Goal: Task Accomplishment & Management: Complete application form

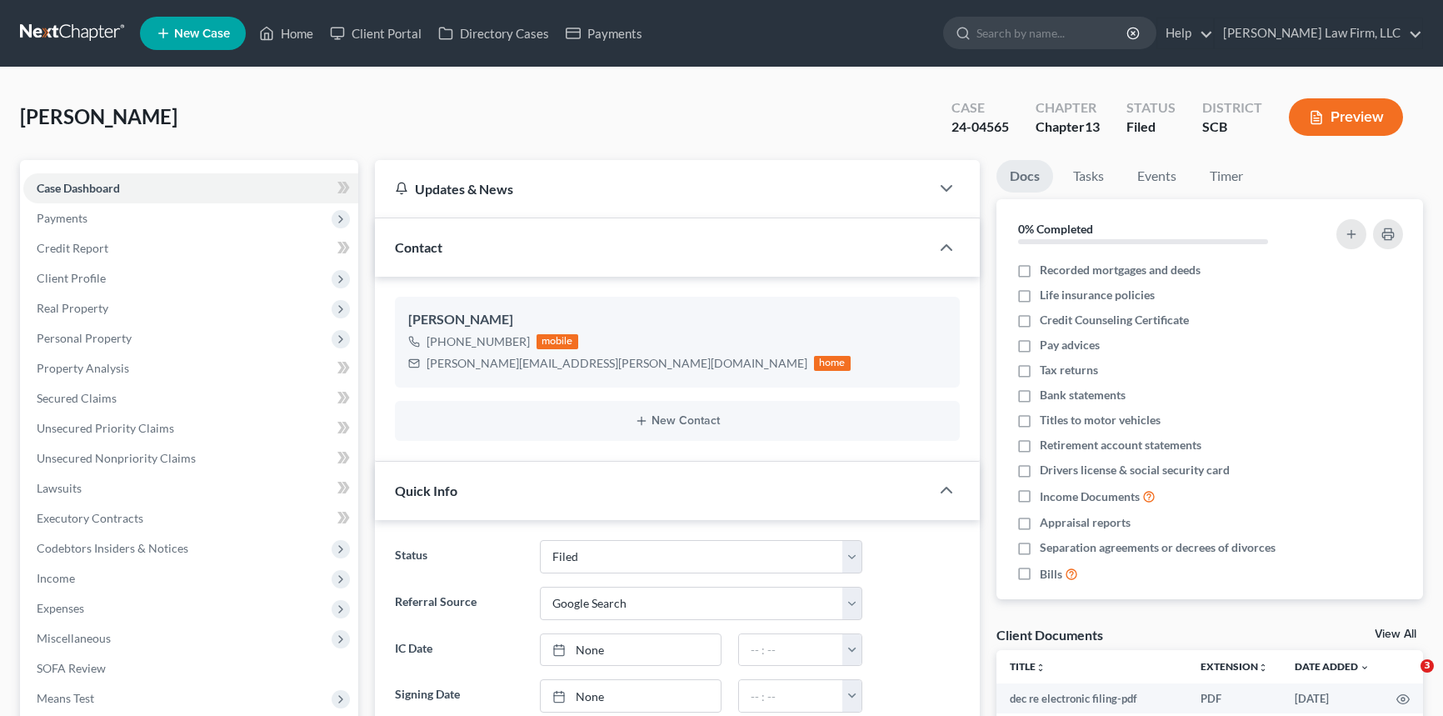
select select "2"
select select "4"
select select "0"
click at [293, 25] on link "Home" at bounding box center [286, 33] width 71 height 30
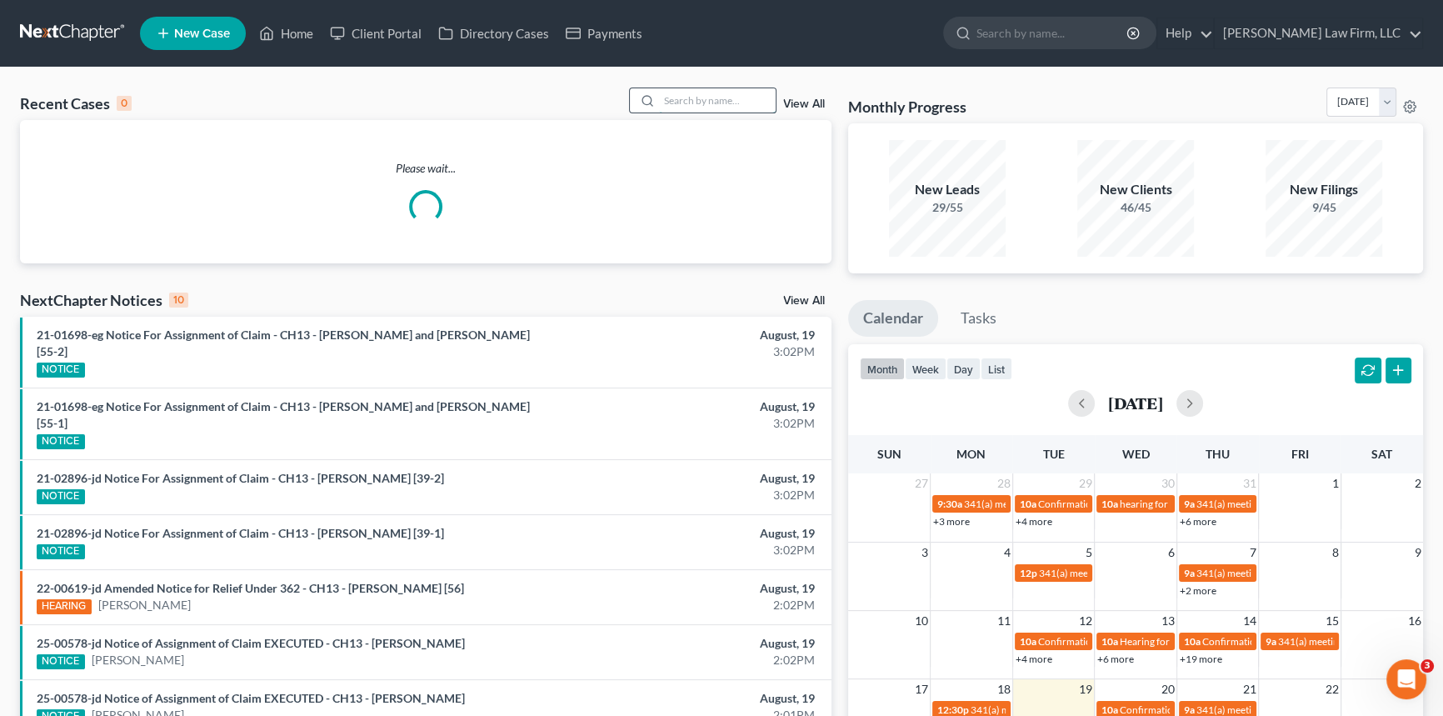
drag, startPoint x: 668, startPoint y: 99, endPoint x: 680, endPoint y: 100, distance: 12.5
click at [673, 102] on input "search" at bounding box center [717, 100] width 117 height 24
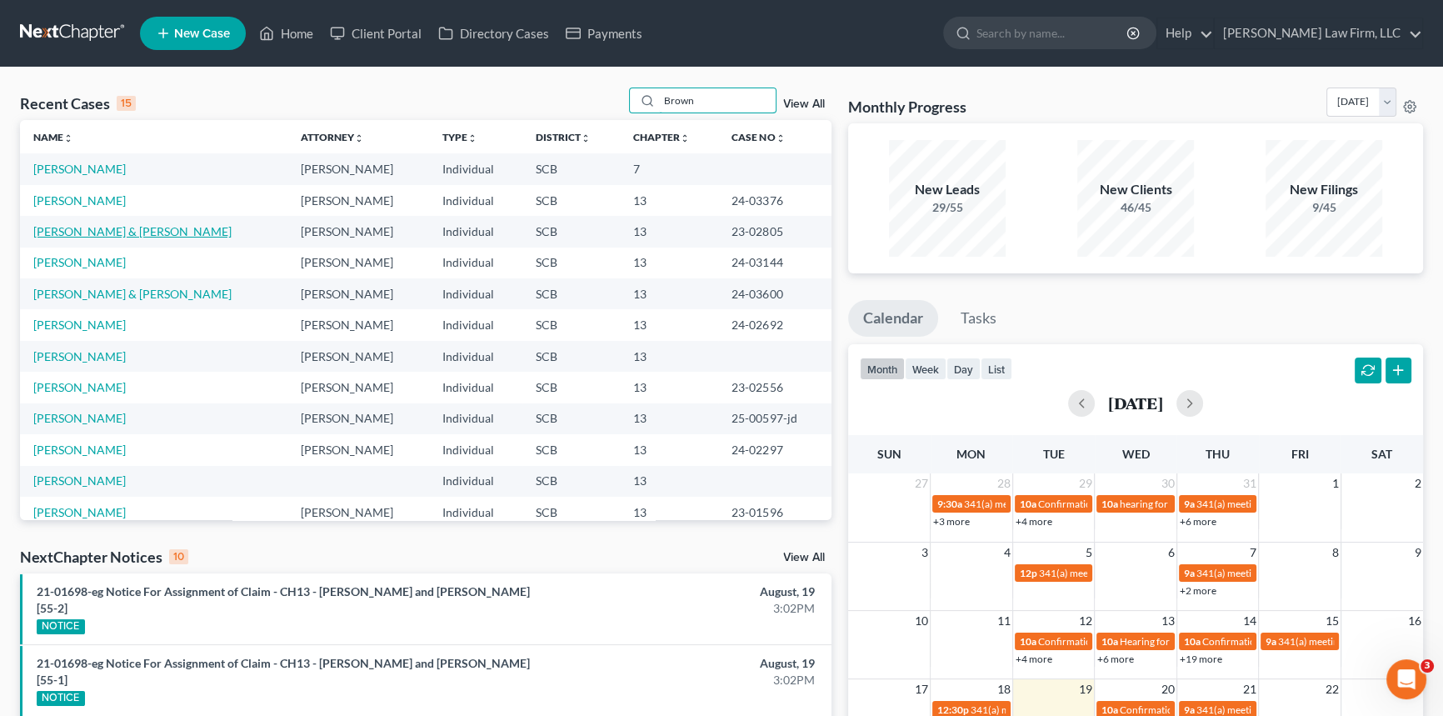
type input "Brown"
click at [134, 228] on link "[PERSON_NAME] & [PERSON_NAME]" at bounding box center [132, 231] width 198 height 14
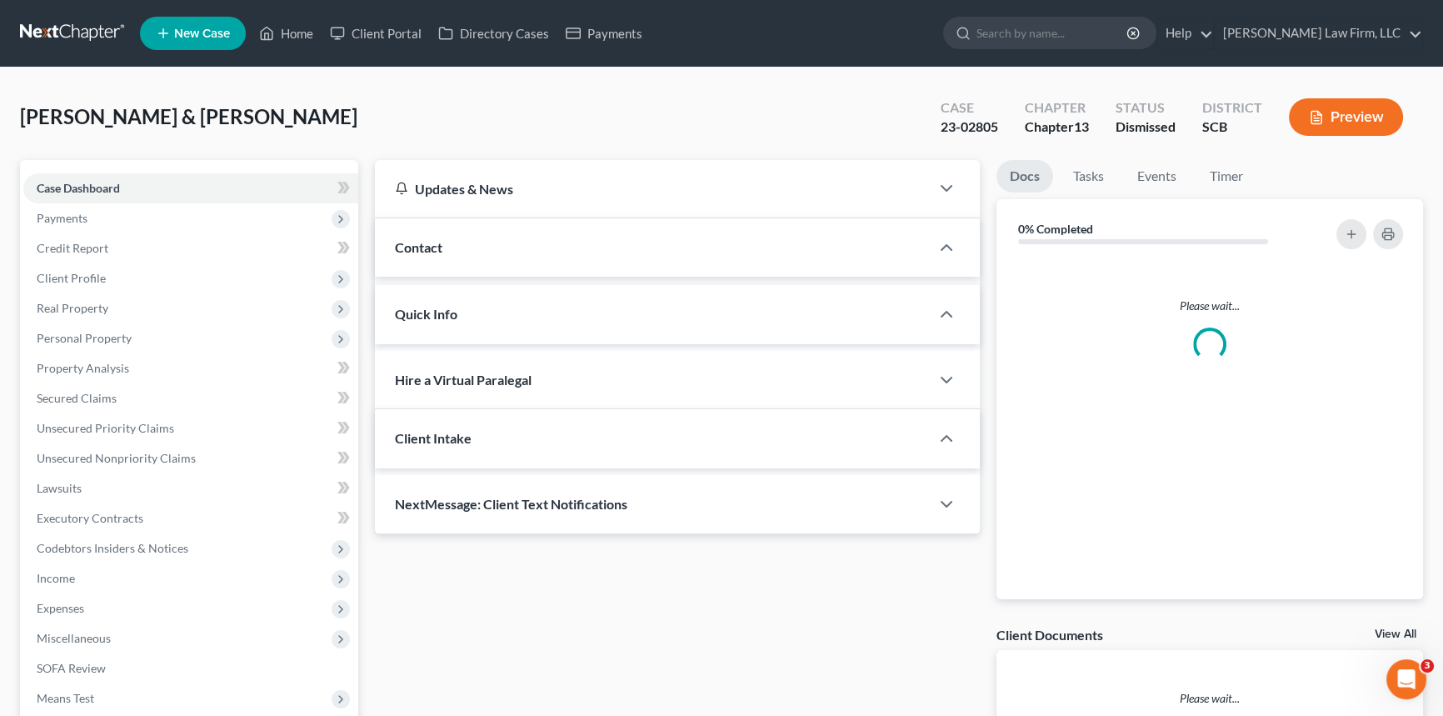
select select "0"
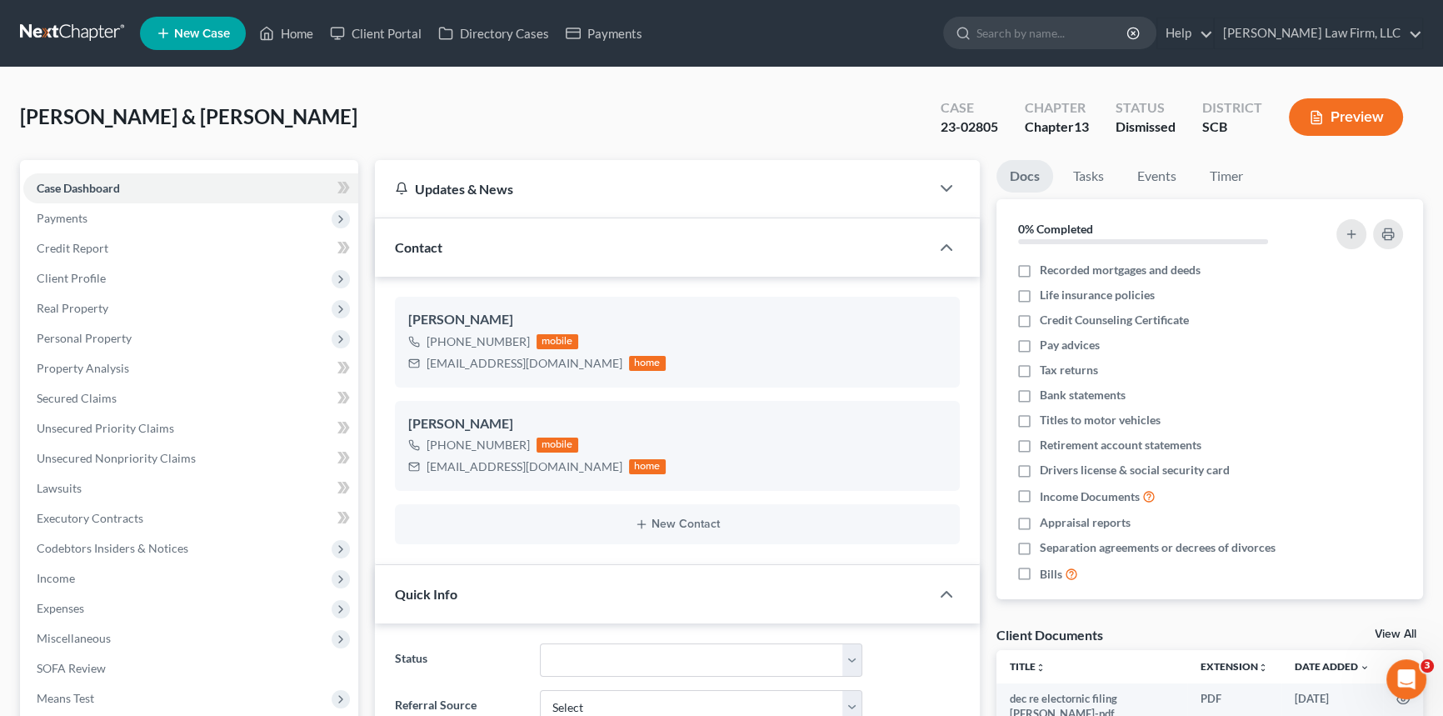
click at [192, 22] on link "New Case" at bounding box center [193, 33] width 106 height 33
select select "72"
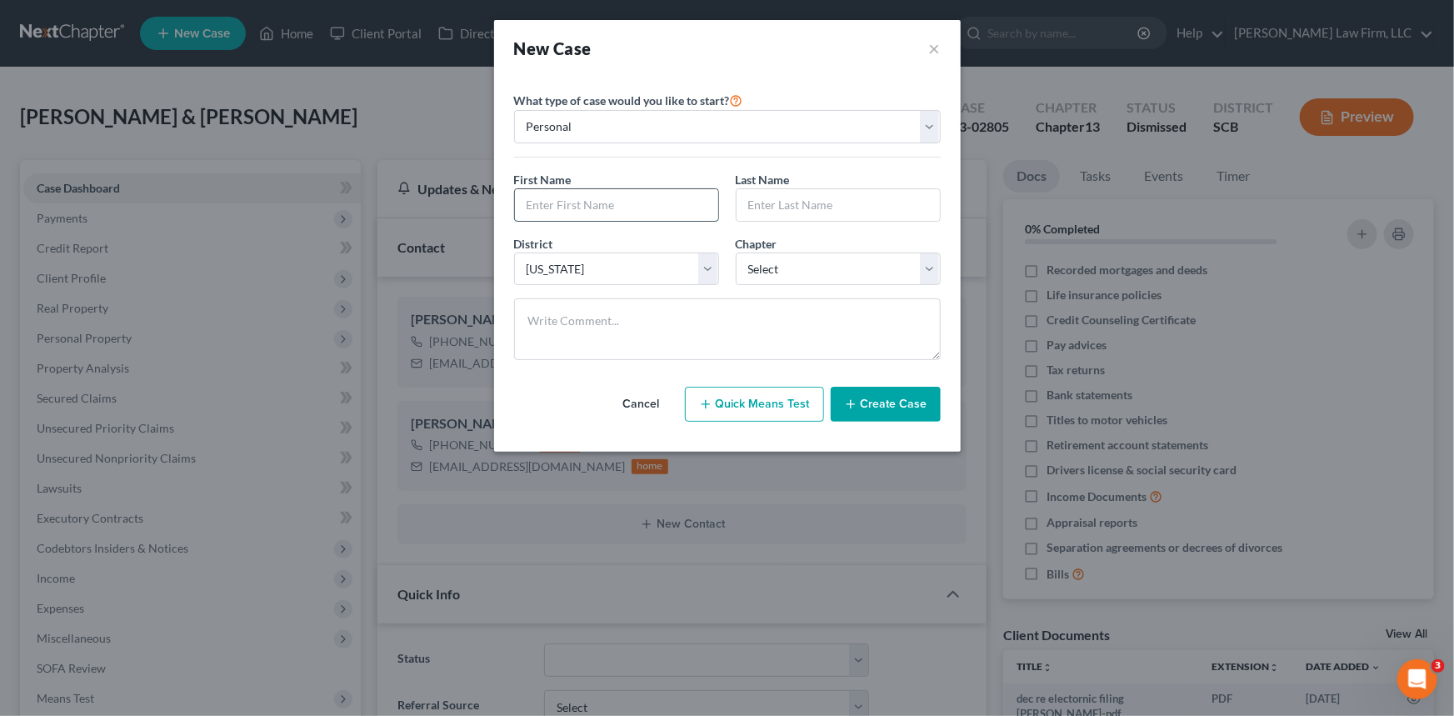
click at [539, 195] on input "text" at bounding box center [616, 205] width 203 height 32
type input "[PERSON_NAME]"
type input "Brown"
click at [928, 259] on select "Select 7 11 12 13" at bounding box center [838, 269] width 205 height 33
select select "0"
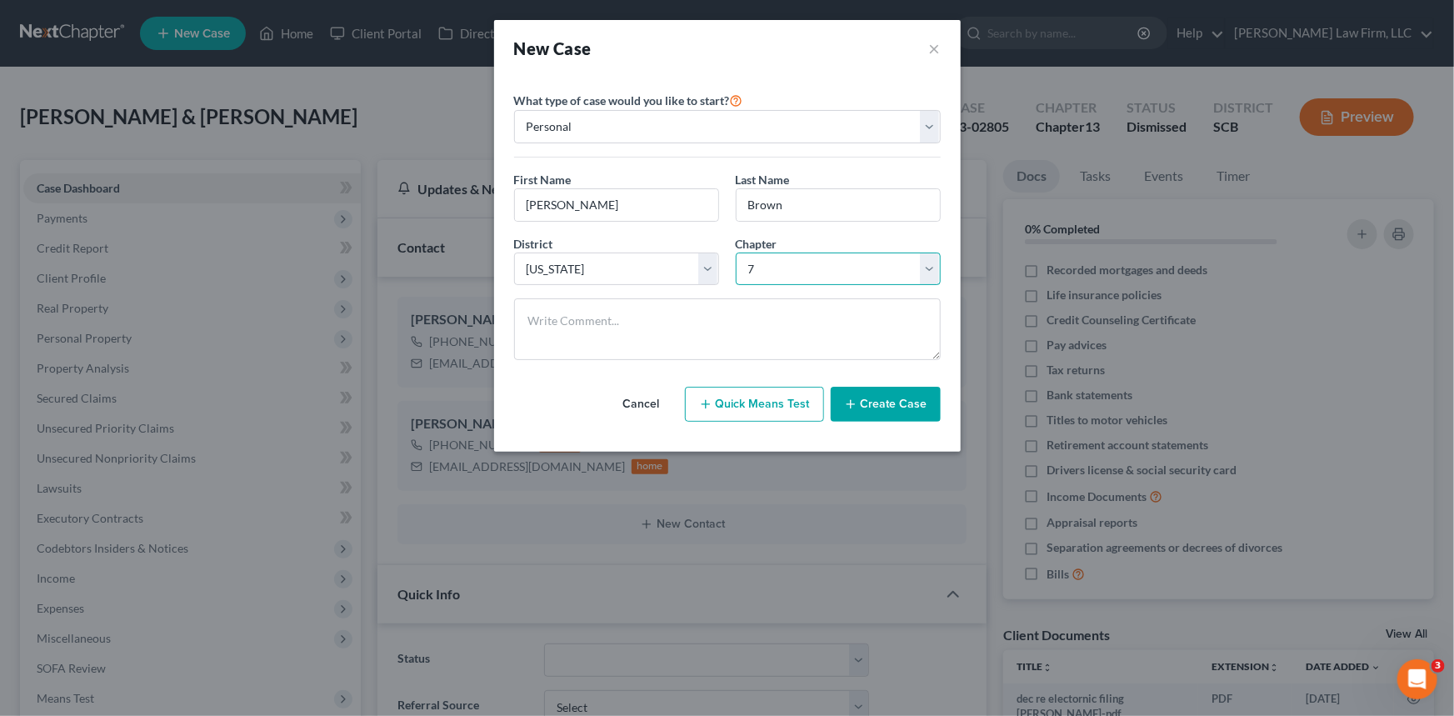
click at [736, 253] on select "Select 7 11 12 13" at bounding box center [838, 269] width 205 height 33
click at [903, 402] on button "Create Case" at bounding box center [886, 404] width 110 height 35
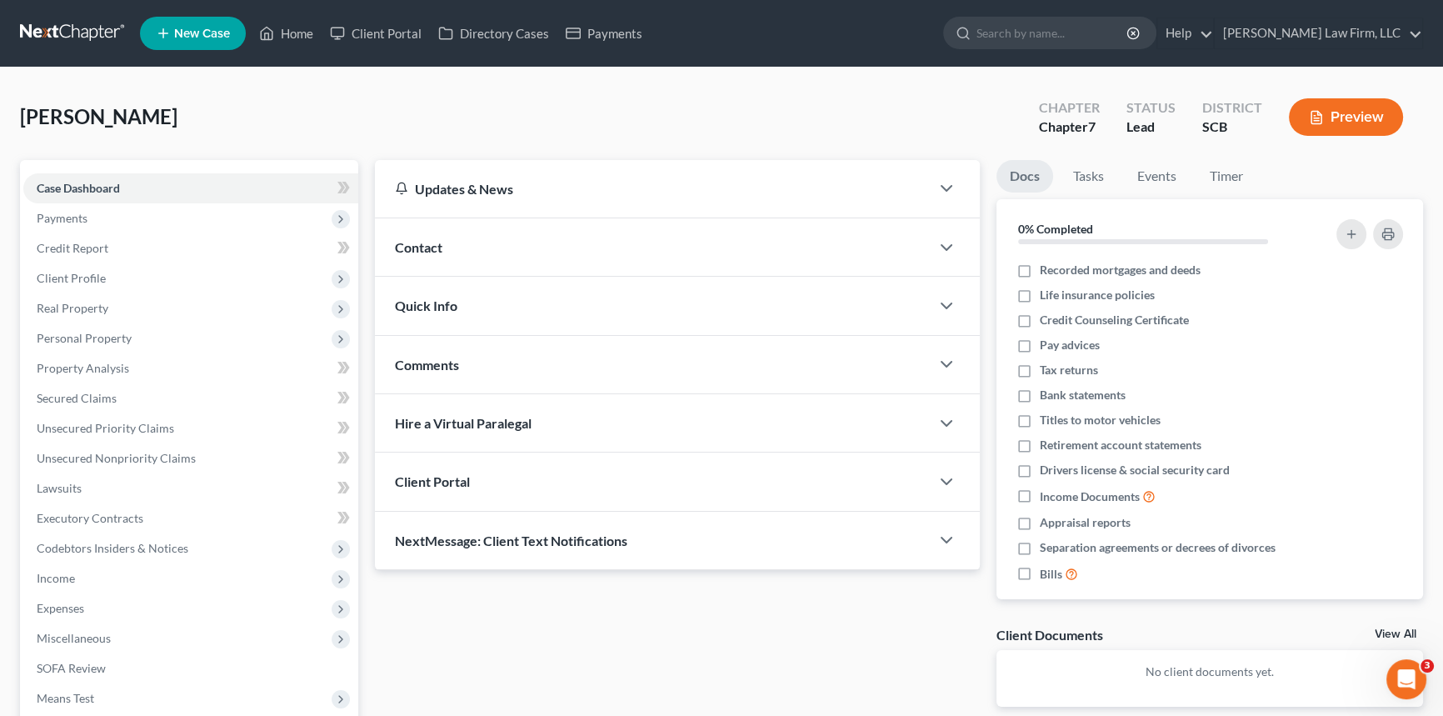
click at [405, 239] on span "Contact" at bounding box center [419, 247] width 48 height 16
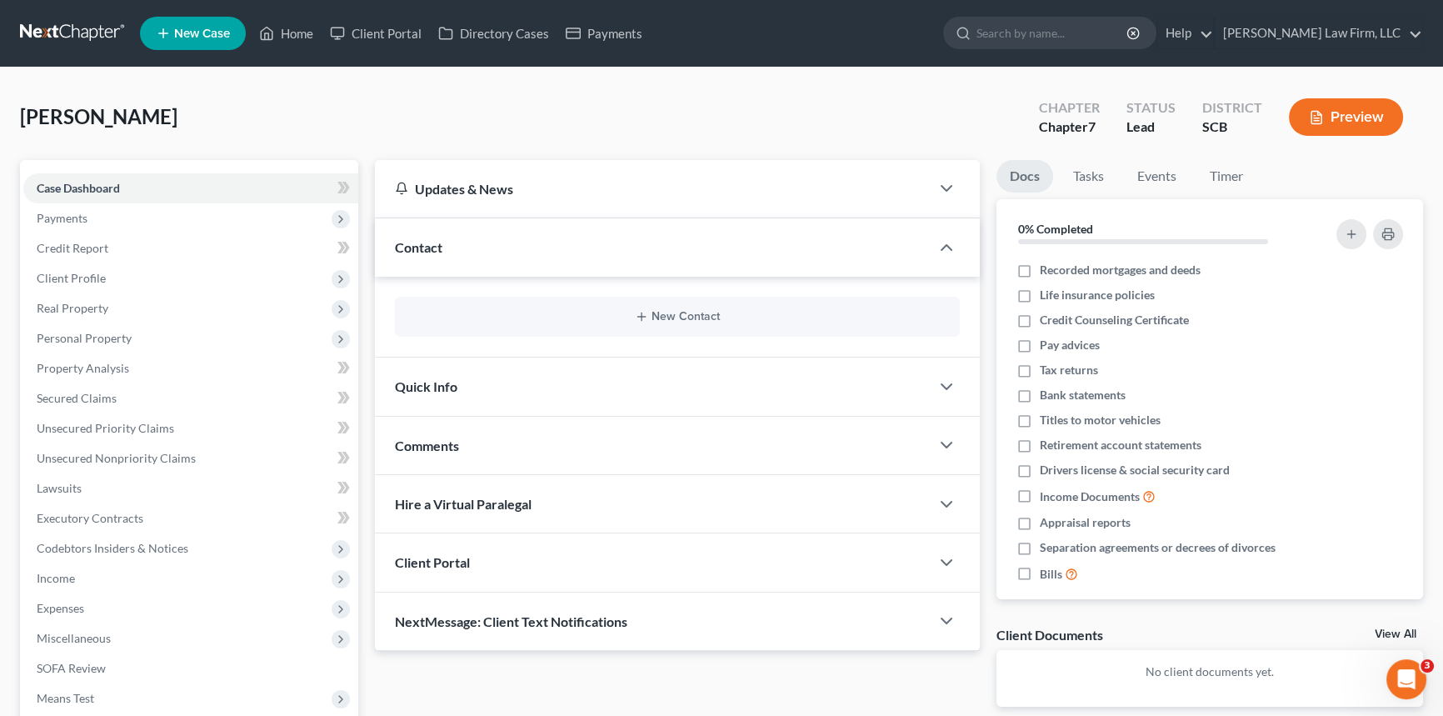
click at [679, 307] on div "New Contact" at bounding box center [677, 317] width 565 height 40
click at [682, 313] on button "New Contact" at bounding box center [677, 316] width 538 height 13
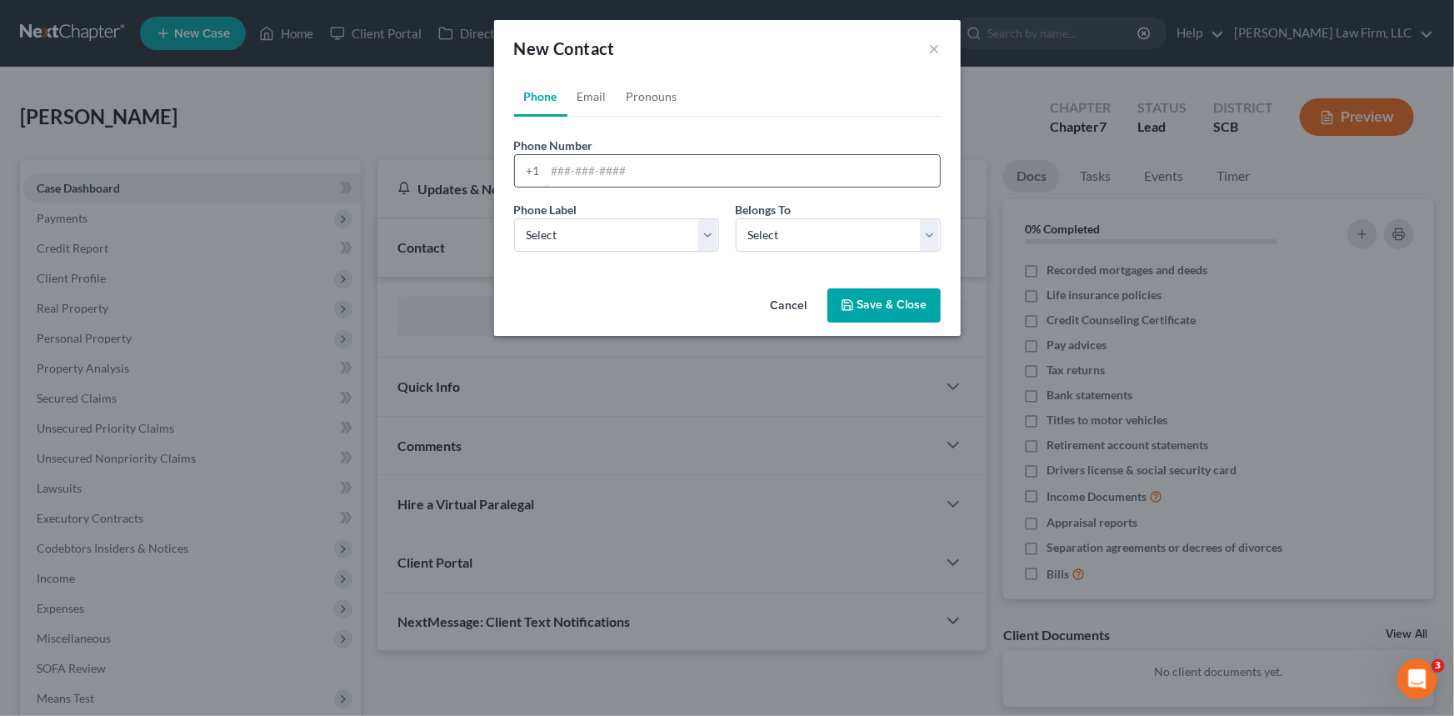
click at [553, 164] on input "tel" at bounding box center [743, 171] width 394 height 32
type input "[PHONE_NUMBER]"
click at [572, 227] on select "Select Mobile Home Work Other" at bounding box center [616, 234] width 205 height 33
select select "0"
click at [514, 218] on select "Select Mobile Home Work Other" at bounding box center [616, 234] width 205 height 33
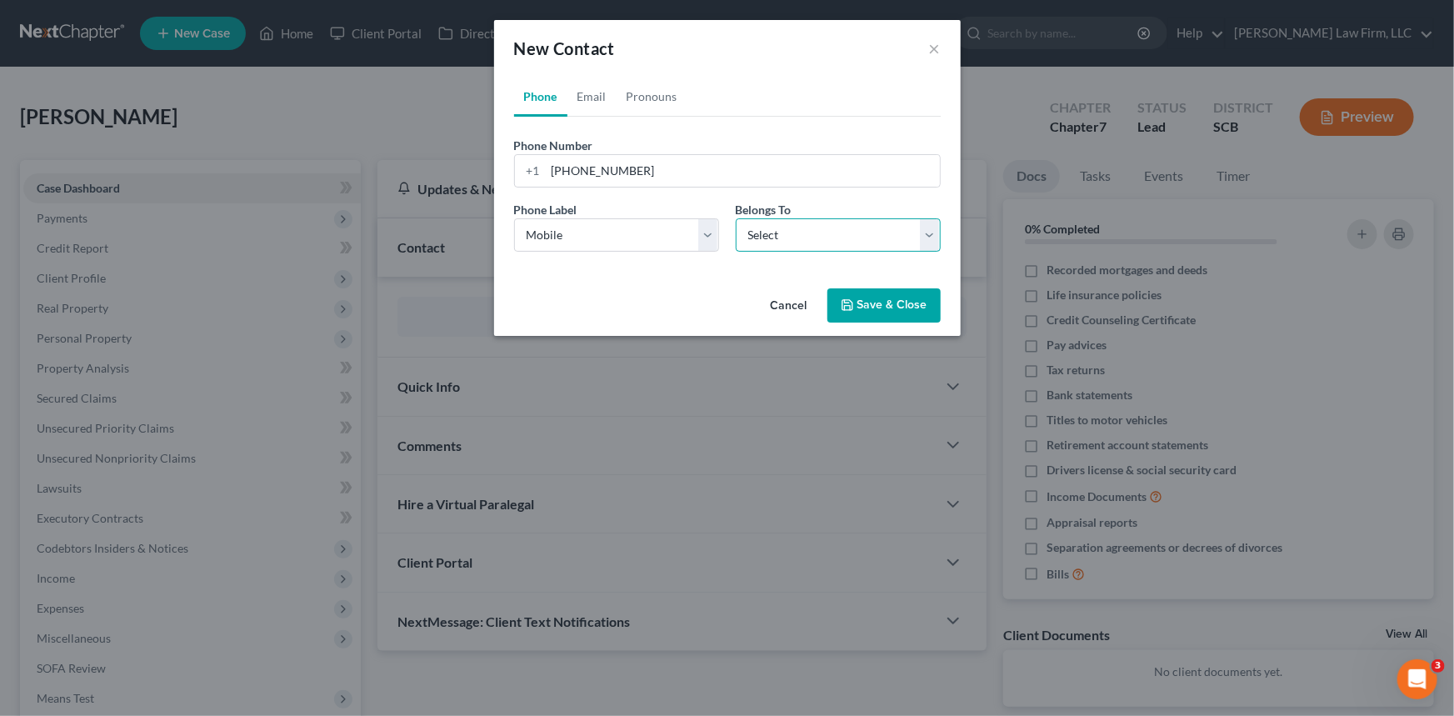
drag, startPoint x: 925, startPoint y: 228, endPoint x: 875, endPoint y: 249, distance: 54.2
click at [926, 232] on select "Select Client Other" at bounding box center [838, 234] width 205 height 33
select select "0"
click at [736, 218] on select "Select Client Other" at bounding box center [838, 234] width 205 height 33
select select "0"
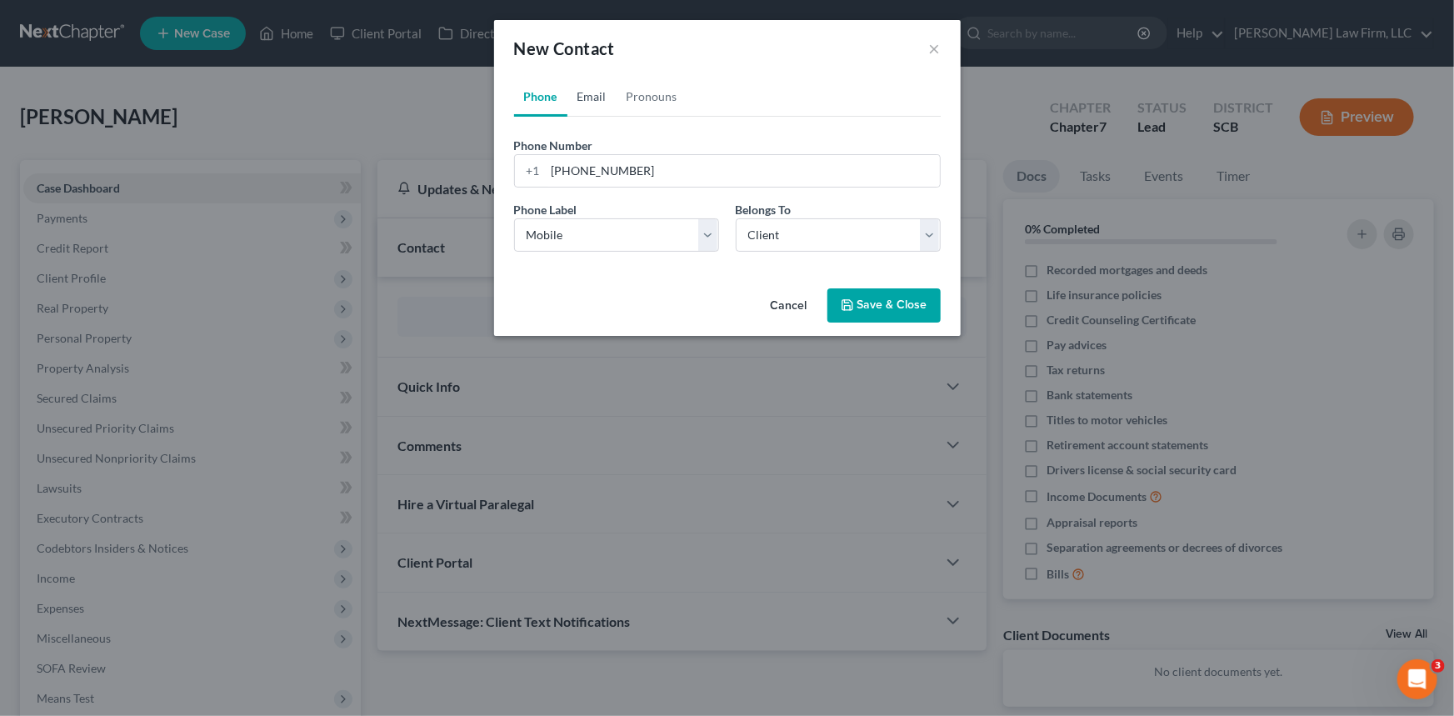
click at [587, 93] on link "Email" at bounding box center [592, 97] width 49 height 40
drag, startPoint x: 550, startPoint y: 164, endPoint x: 564, endPoint y: 153, distance: 18.4
click at [551, 164] on input "email" at bounding box center [743, 171] width 394 height 32
type input "[EMAIL_ADDRESS][DOMAIN_NAME]"
drag, startPoint x: 621, startPoint y: 234, endPoint x: 608, endPoint y: 249, distance: 20.1
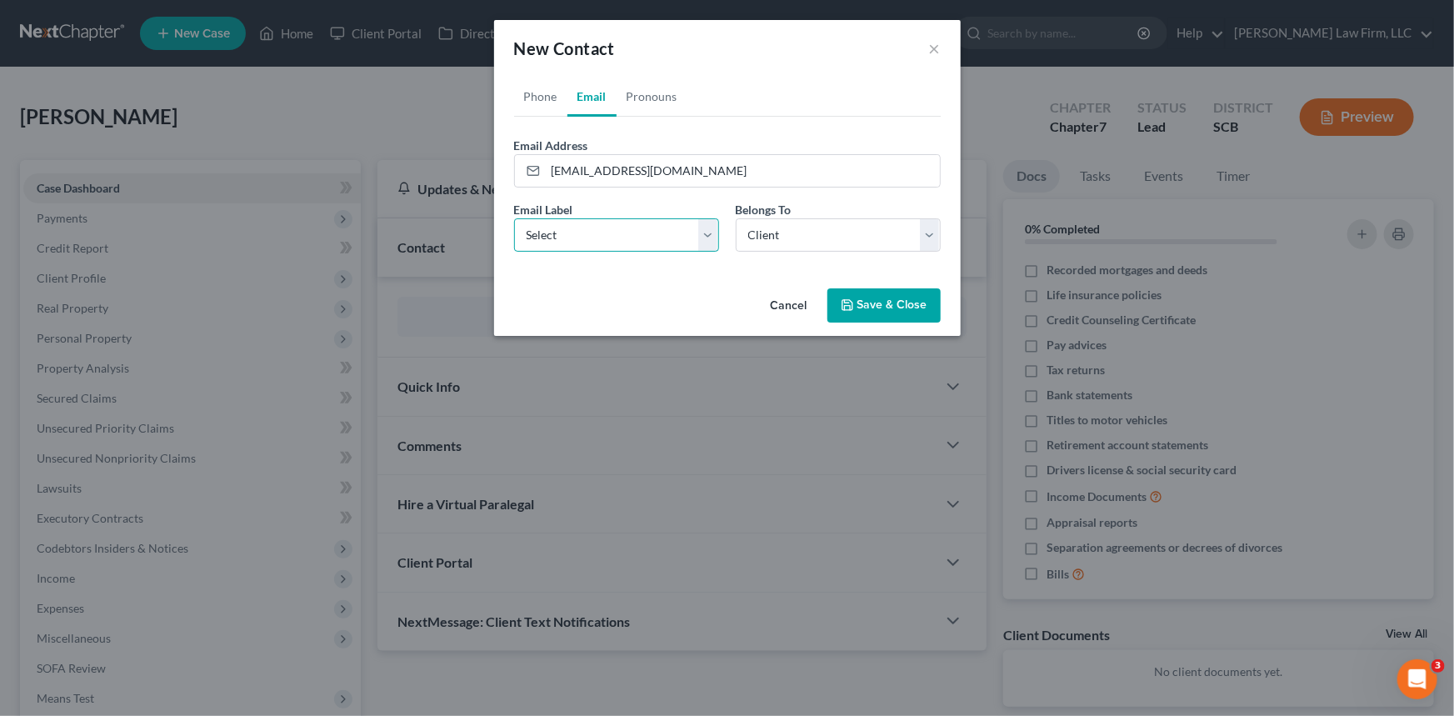
click at [621, 234] on select "Select Home Work Other" at bounding box center [616, 234] width 205 height 33
select select "0"
click at [514, 218] on select "Select Home Work Other" at bounding box center [616, 234] width 205 height 33
click at [899, 305] on button "Save & Close" at bounding box center [884, 305] width 113 height 35
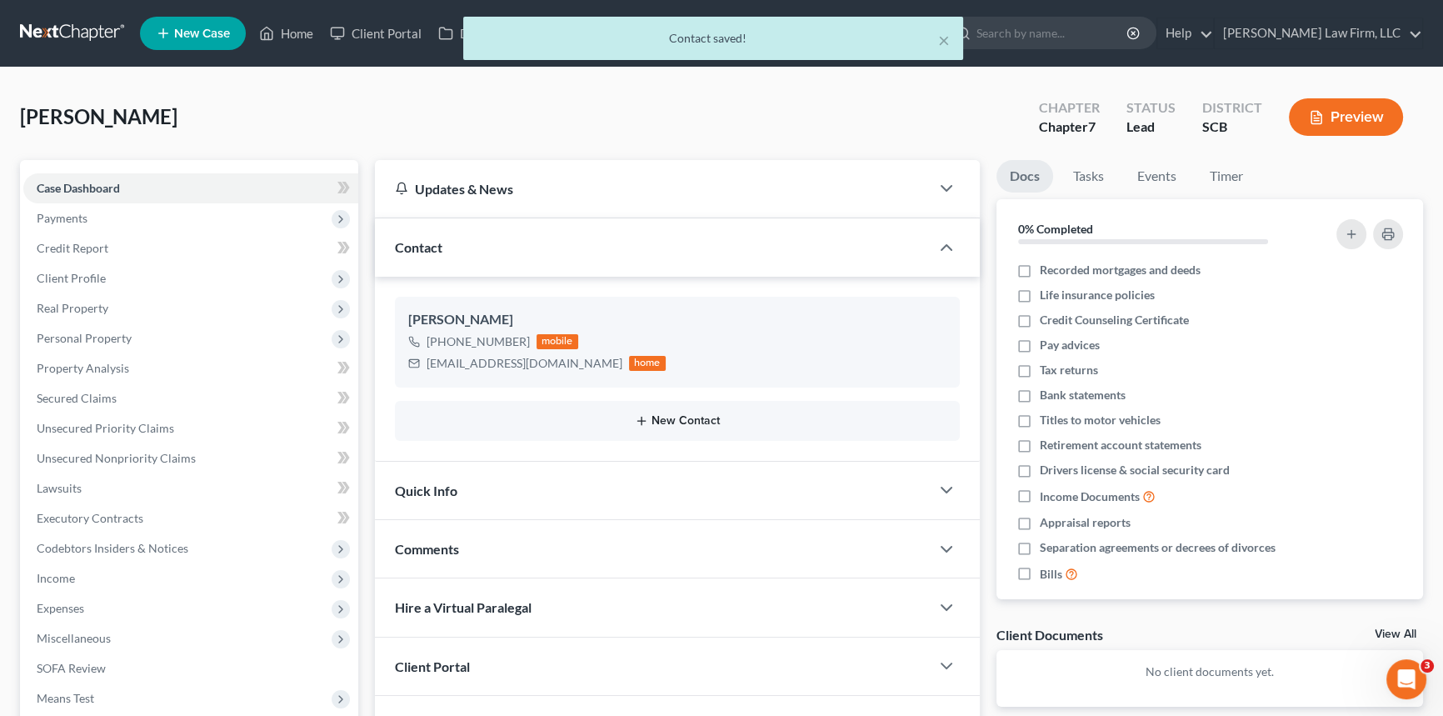
click at [668, 414] on button "New Contact" at bounding box center [677, 420] width 538 height 13
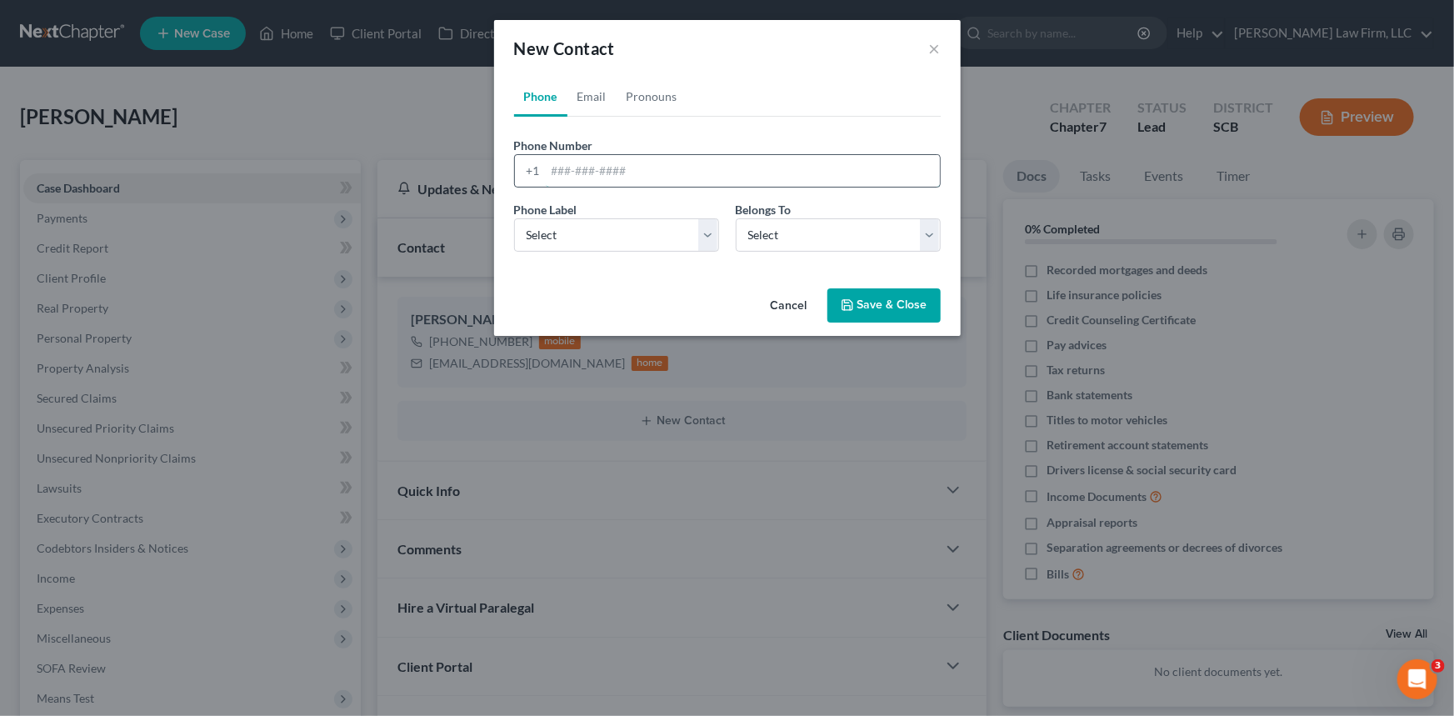
click at [554, 165] on input "tel" at bounding box center [743, 171] width 394 height 32
type input "[PHONE_NUMBER]"
click at [552, 226] on select "Select Mobile Home Work Other" at bounding box center [616, 234] width 205 height 33
select select "0"
click at [514, 218] on select "Select Mobile Home Work Other" at bounding box center [616, 234] width 205 height 33
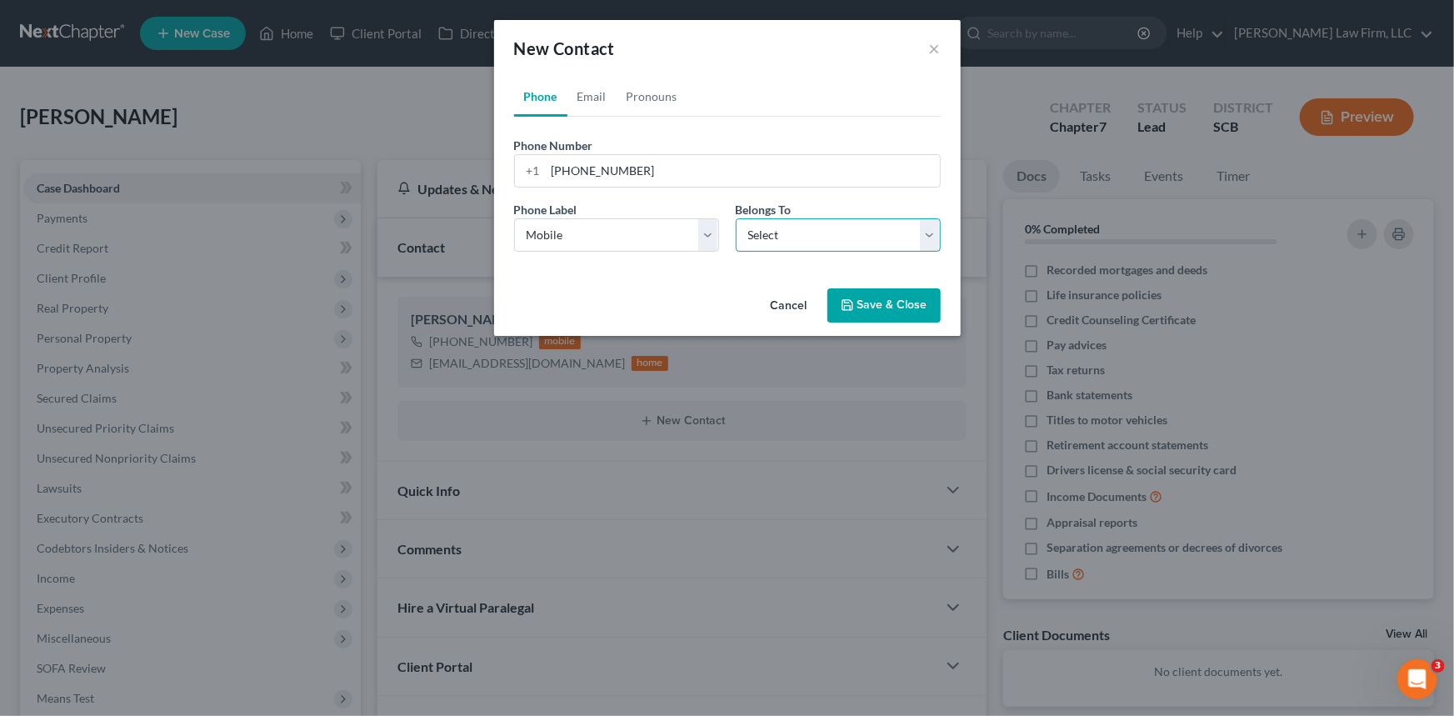
drag, startPoint x: 926, startPoint y: 235, endPoint x: 904, endPoint y: 248, distance: 25.4
click at [928, 235] on select "Select Client Other" at bounding box center [838, 234] width 205 height 33
select select "1"
click at [736, 218] on select "Select Client Other" at bounding box center [838, 234] width 205 height 33
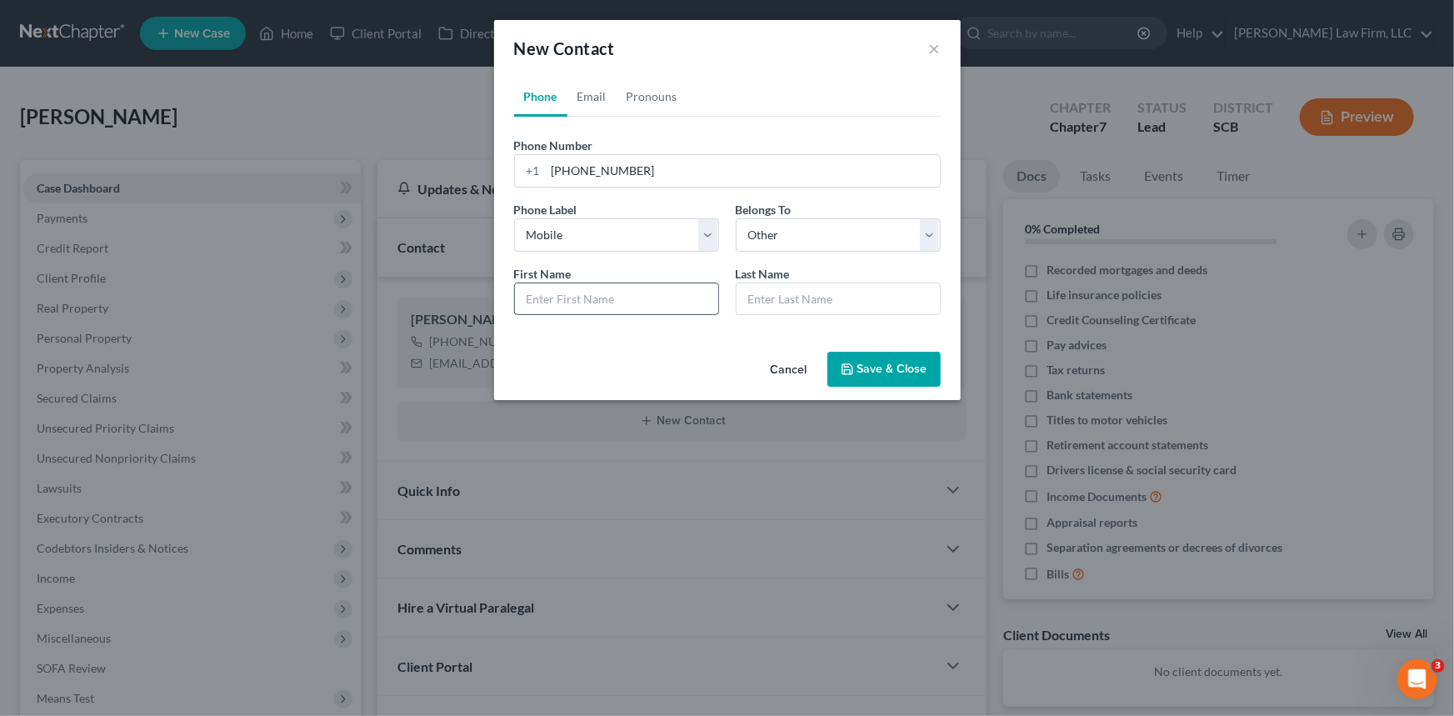
click at [546, 290] on input "text" at bounding box center [616, 299] width 203 height 32
type input "s"
type input "[PERSON_NAME]"
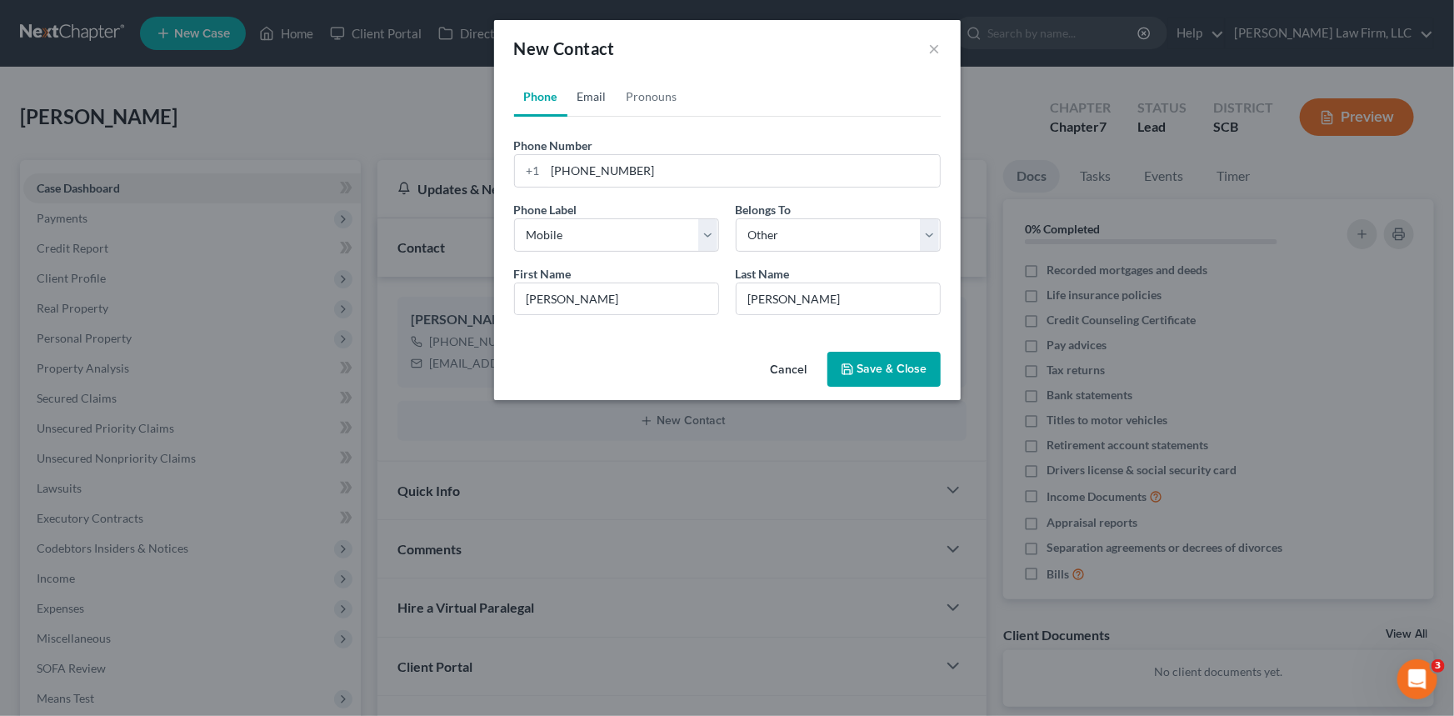
click at [596, 91] on link "Email" at bounding box center [592, 97] width 49 height 40
click at [549, 167] on input "email" at bounding box center [743, 171] width 394 height 32
type input "[EMAIL_ADDRESS][DOMAIN_NAME]"
click at [533, 93] on link "Phone" at bounding box center [540, 97] width 53 height 40
click at [547, 168] on input "[PHONE_NUMBER]" at bounding box center [743, 171] width 394 height 32
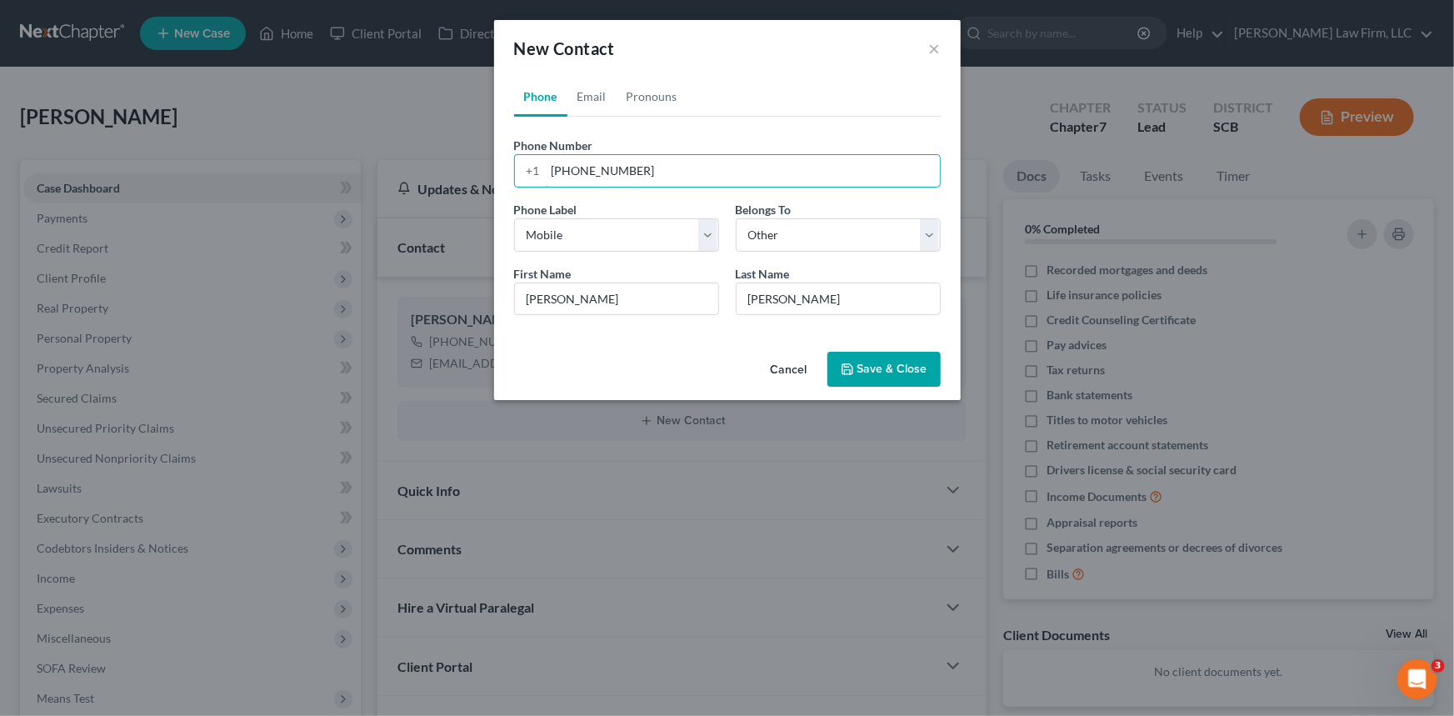
type input "[PHONE_NUMBER]"
click at [876, 367] on button "Save & Close" at bounding box center [884, 369] width 113 height 35
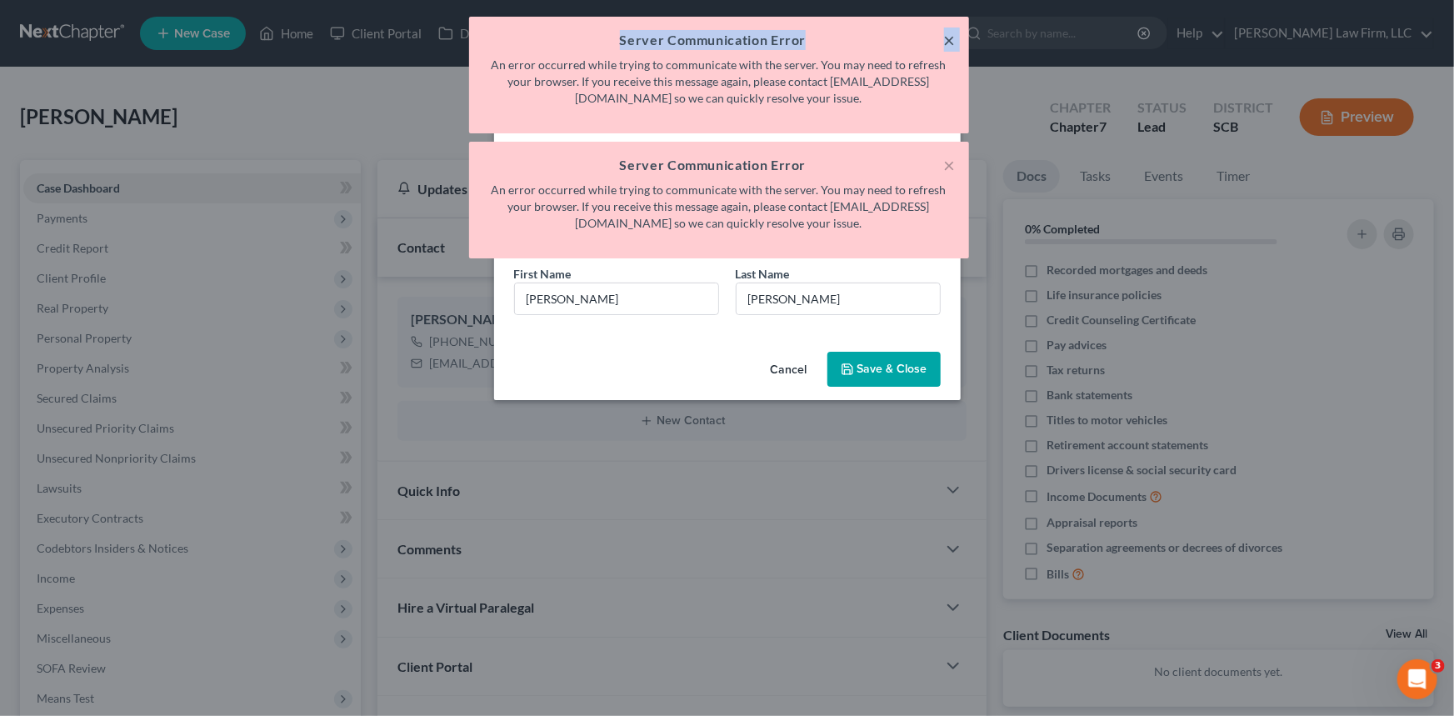
click at [943, 33] on div "× Server Communication Error An error occurred while trying to communicate with…" at bounding box center [719, 75] width 500 height 117
click at [944, 168] on button "×" at bounding box center [950, 165] width 12 height 20
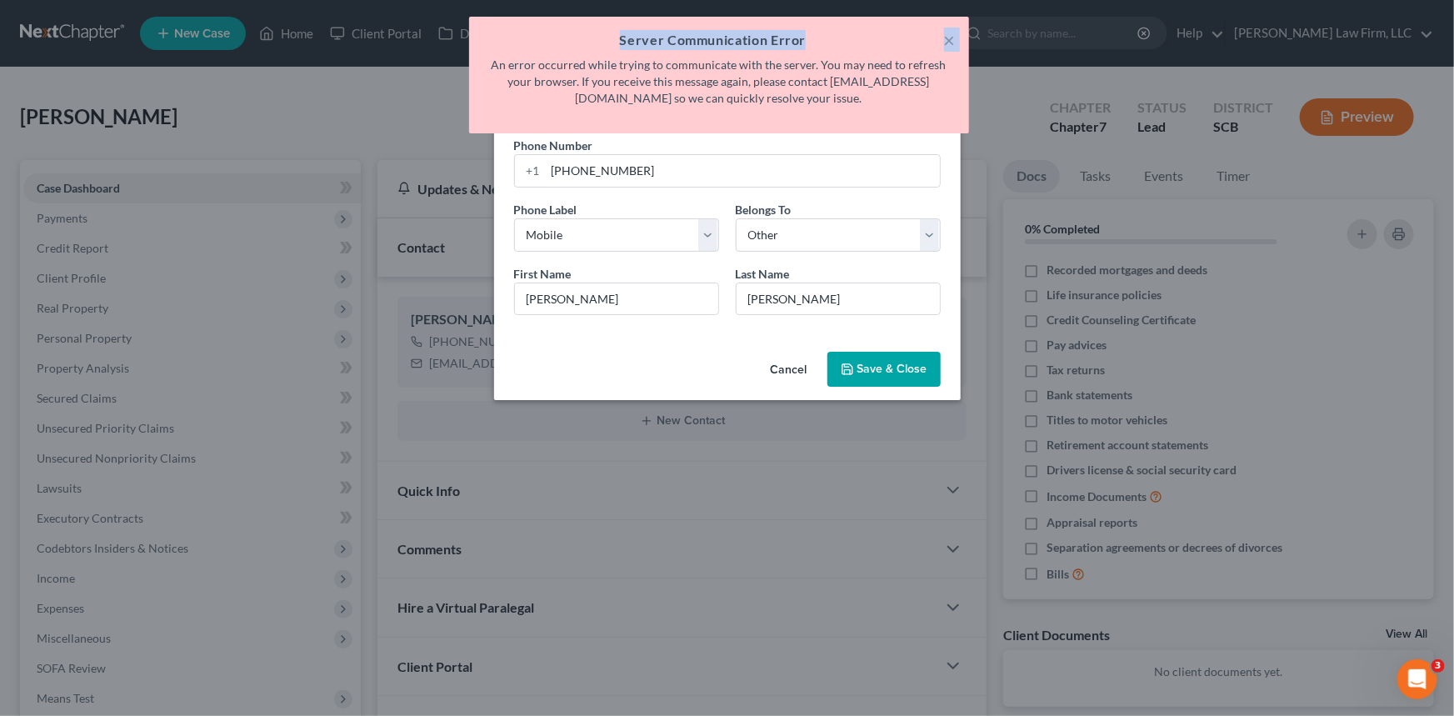
click at [913, 361] on button "Save & Close" at bounding box center [884, 369] width 113 height 35
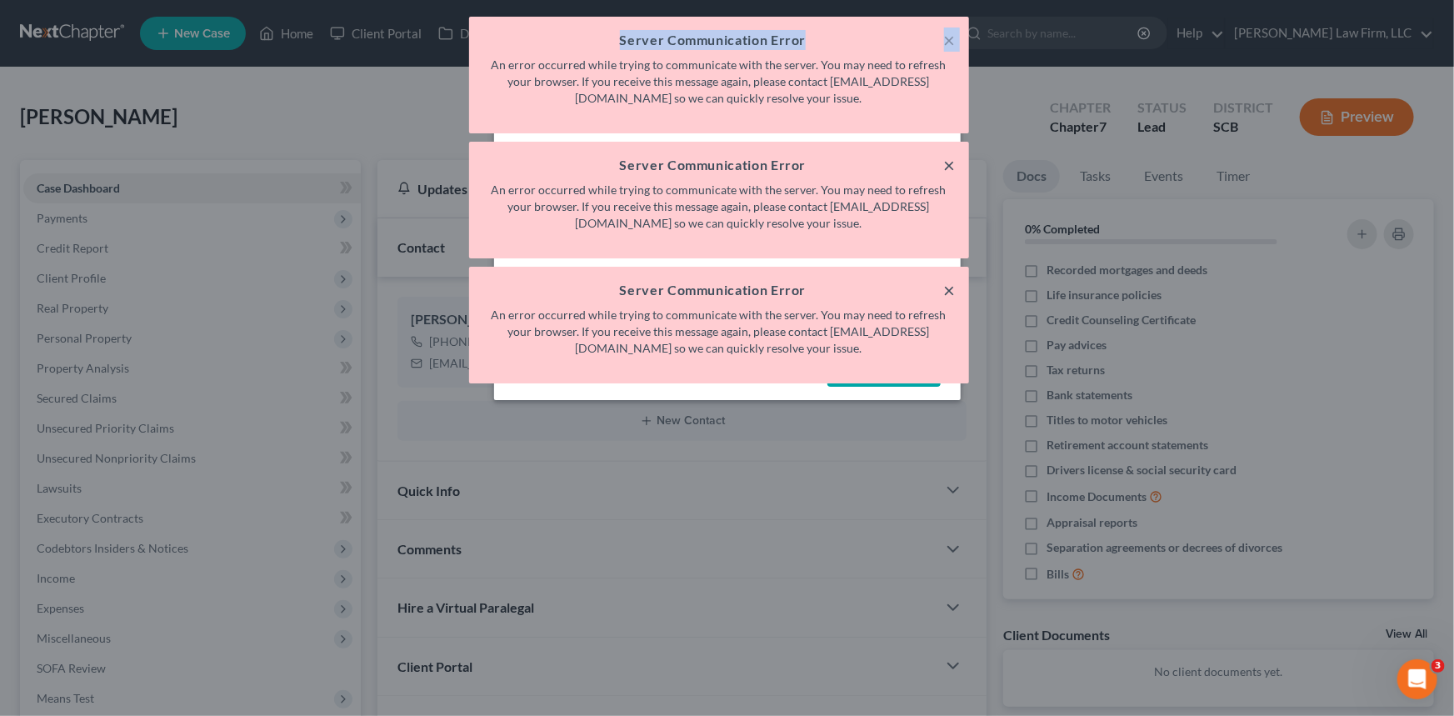
drag, startPoint x: 946, startPoint y: 166, endPoint x: 950, endPoint y: 283, distance: 117.6
click at [958, 173] on div "× Server Communication Error An error occurred while trying to communicate with…" at bounding box center [719, 200] width 500 height 117
click at [944, 280] on button "×" at bounding box center [950, 290] width 12 height 20
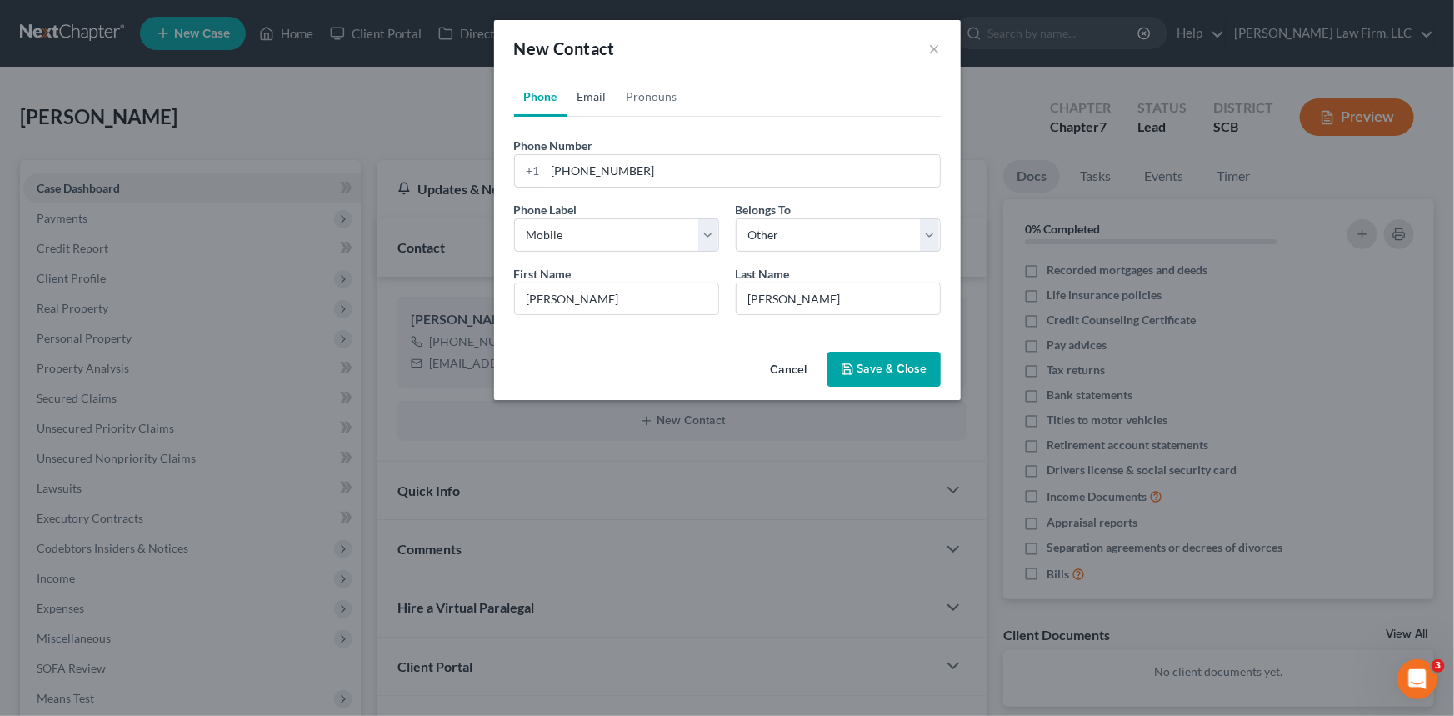
click at [586, 86] on link "Email" at bounding box center [592, 97] width 49 height 40
click at [913, 371] on button "Save & Close" at bounding box center [884, 369] width 113 height 35
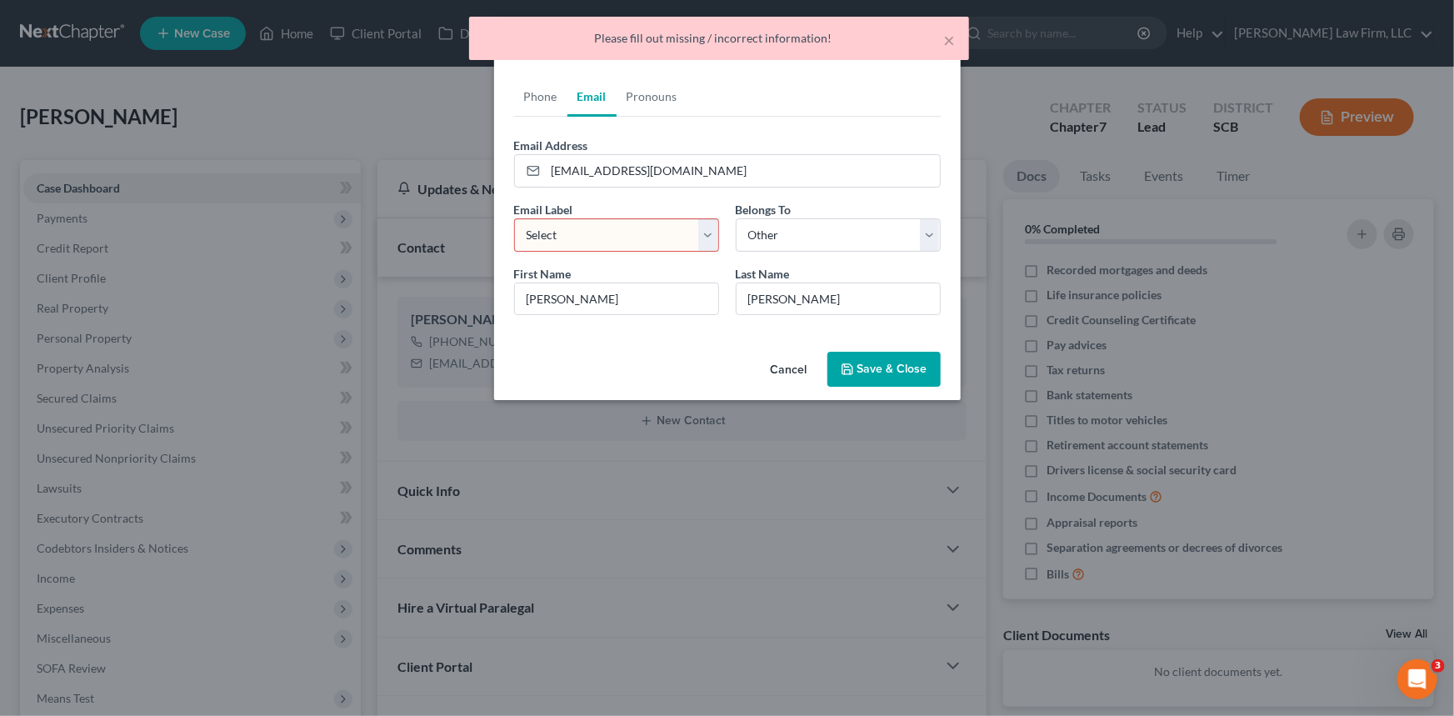
click at [558, 234] on select "Select Home Work Other" at bounding box center [616, 234] width 205 height 33
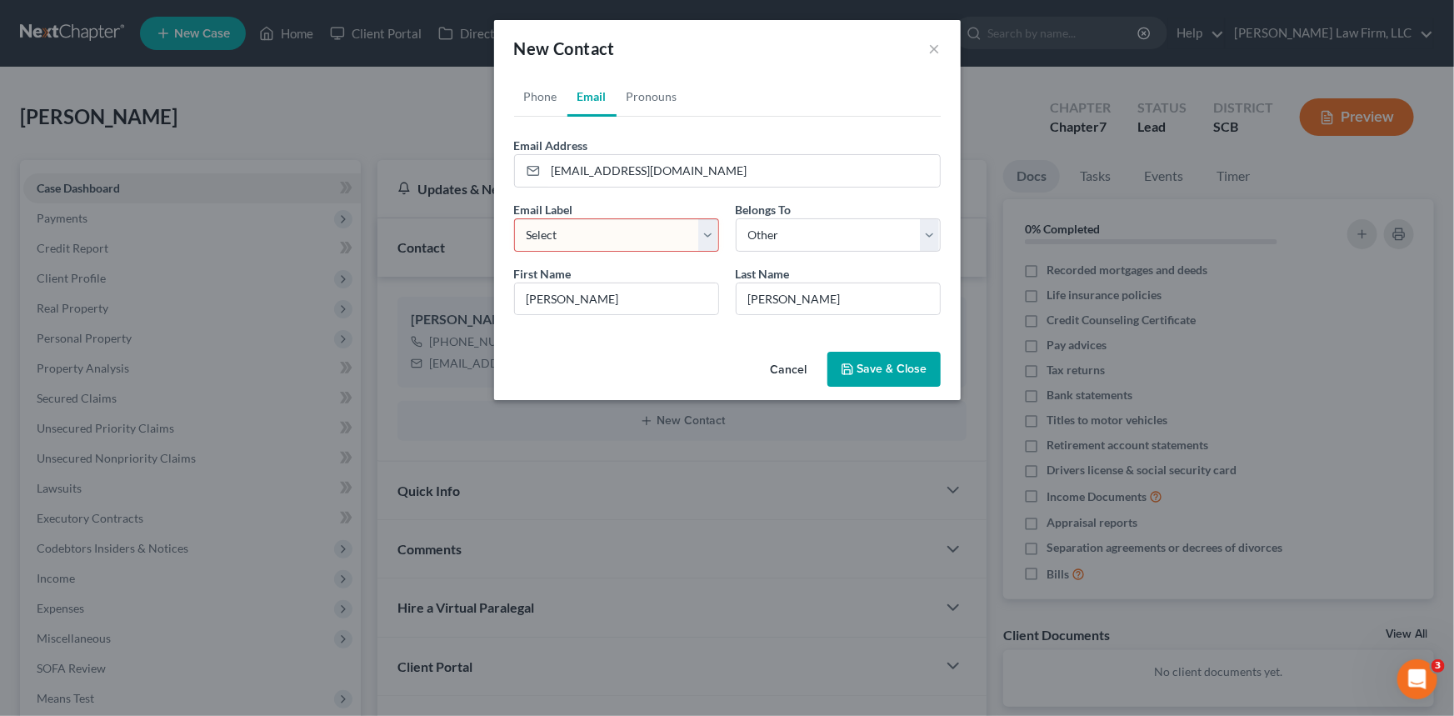
select select "0"
click at [514, 218] on select "Select Home Work Other" at bounding box center [616, 234] width 205 height 33
click at [854, 365] on icon "button" at bounding box center [847, 369] width 13 height 13
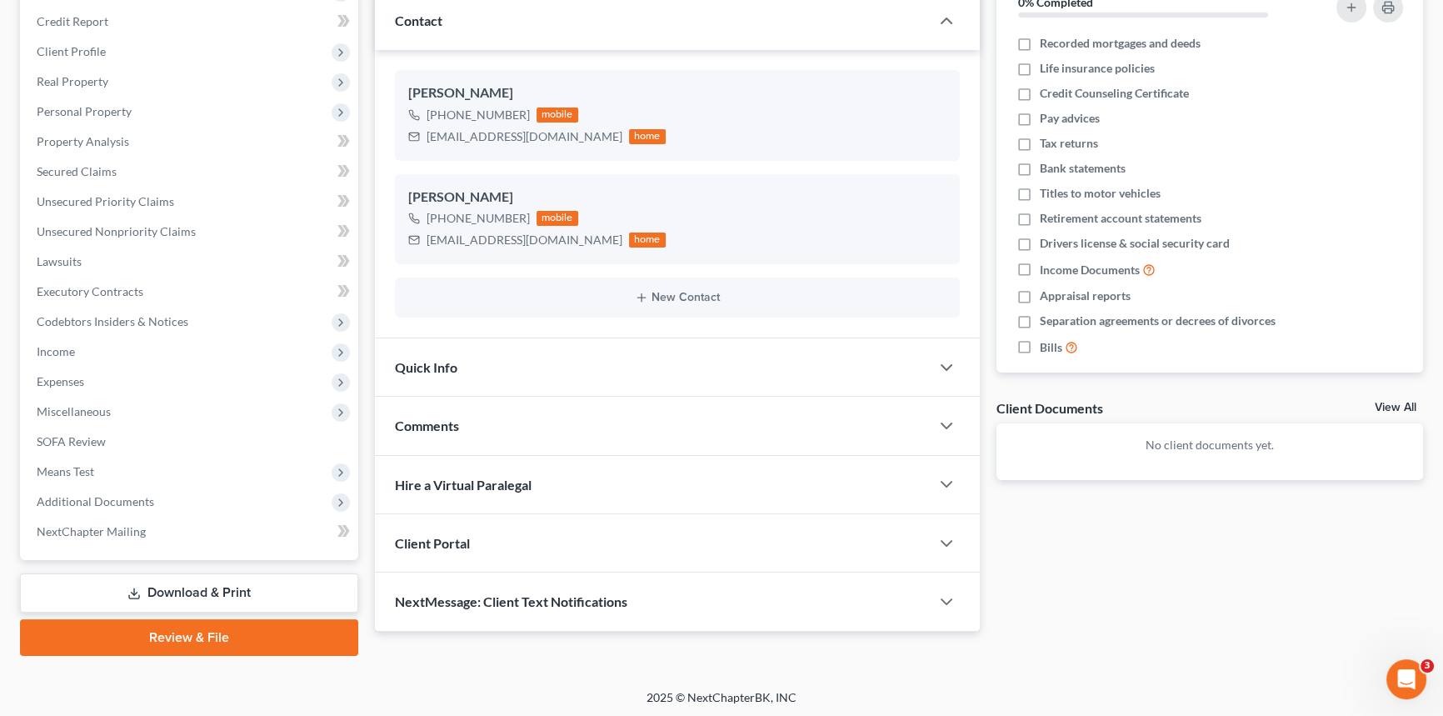
scroll to position [228, 0]
click at [453, 538] on span "Client Portal" at bounding box center [432, 542] width 75 height 16
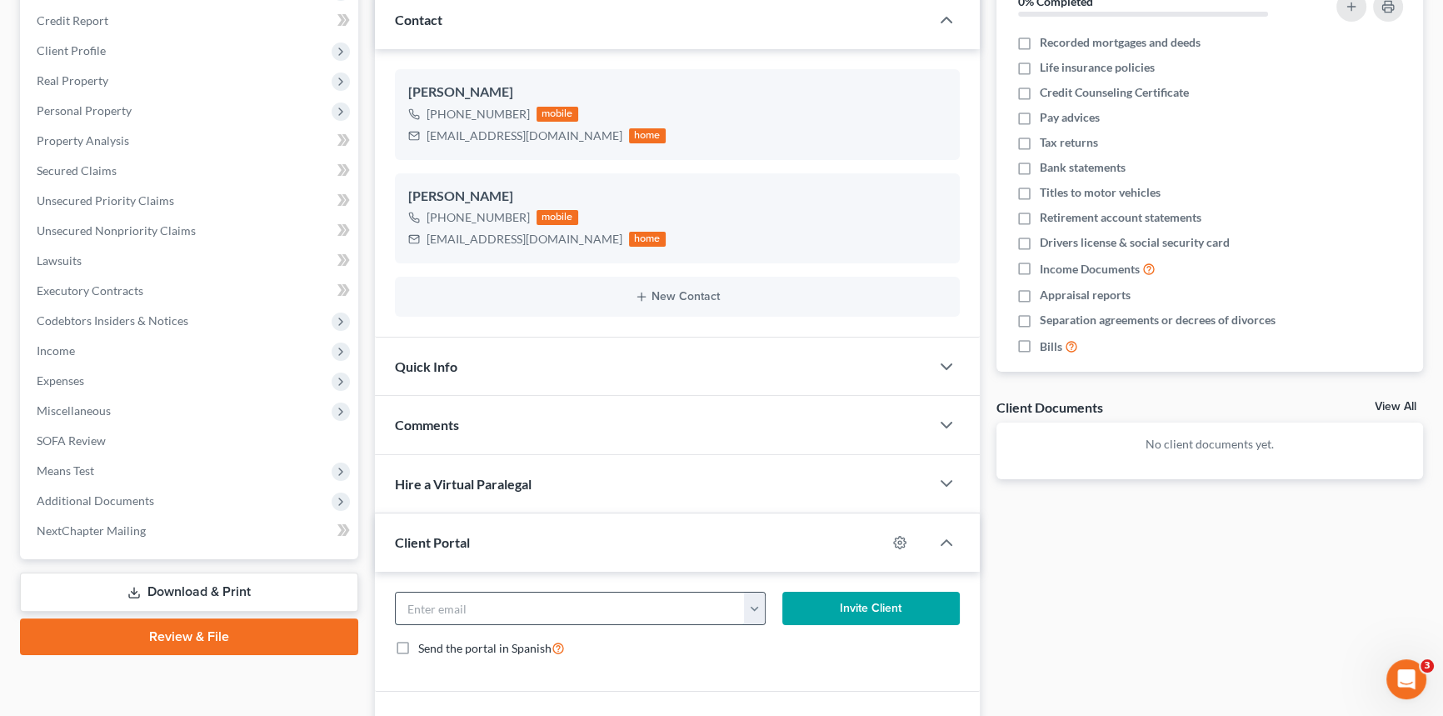
click at [423, 603] on input "email" at bounding box center [570, 609] width 349 height 32
type input "[EMAIL_ADDRESS][DOMAIN_NAME]"
click at [874, 605] on button "Invite Client" at bounding box center [872, 608] width 178 height 33
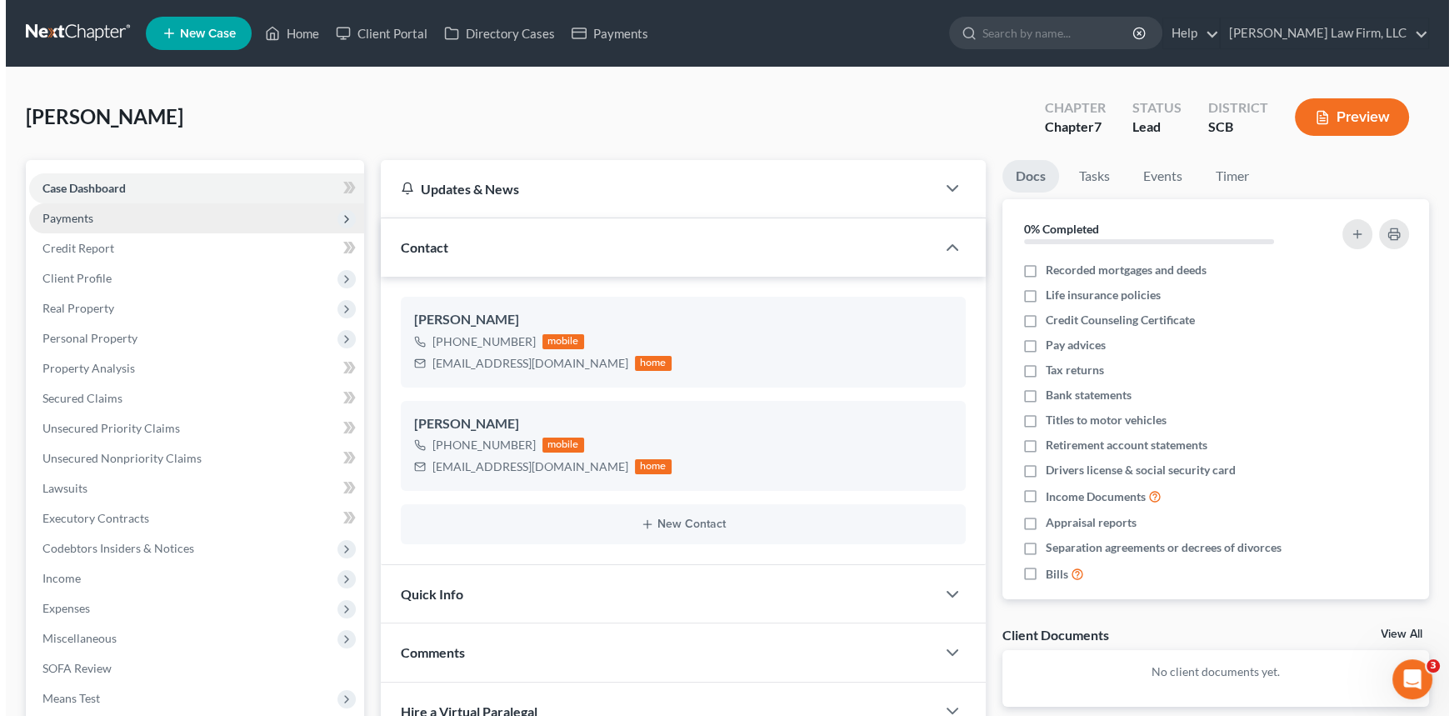
scroll to position [0, 0]
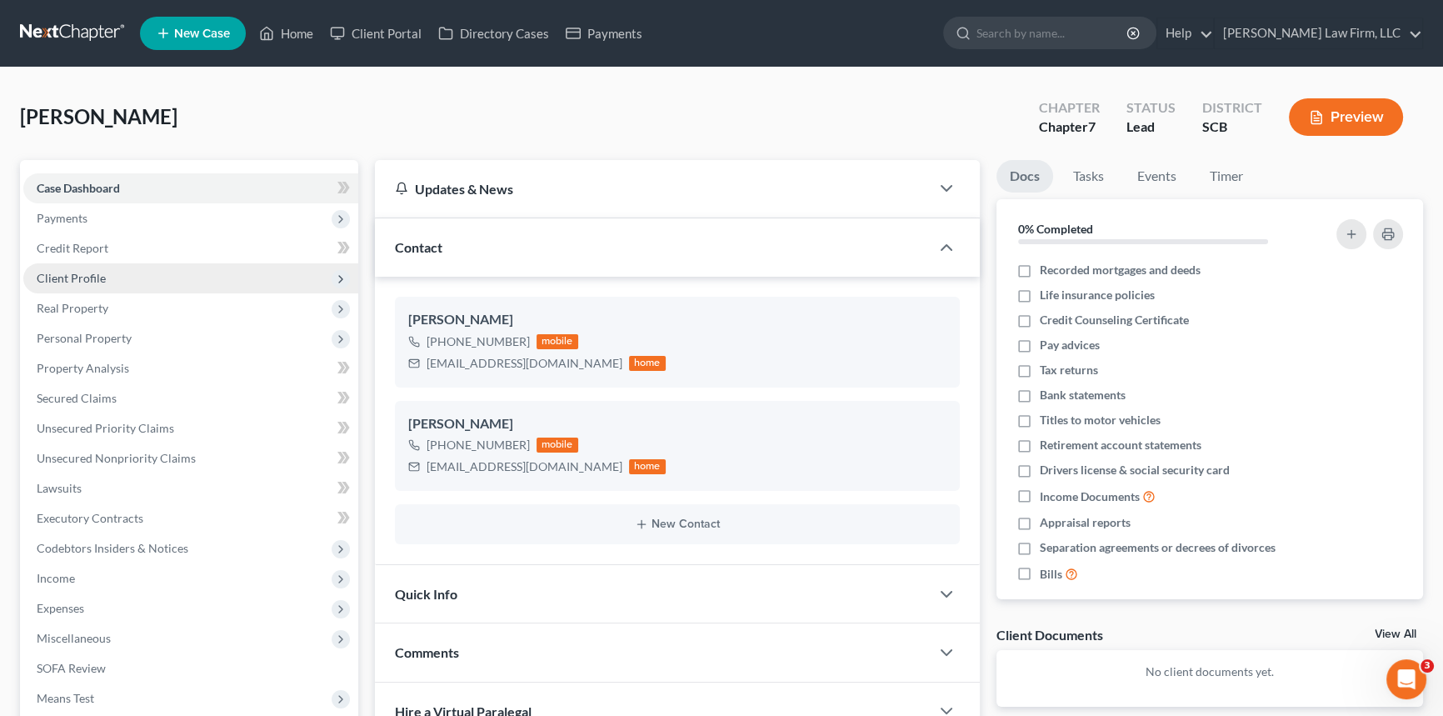
click at [67, 271] on span "Client Profile" at bounding box center [71, 278] width 69 height 14
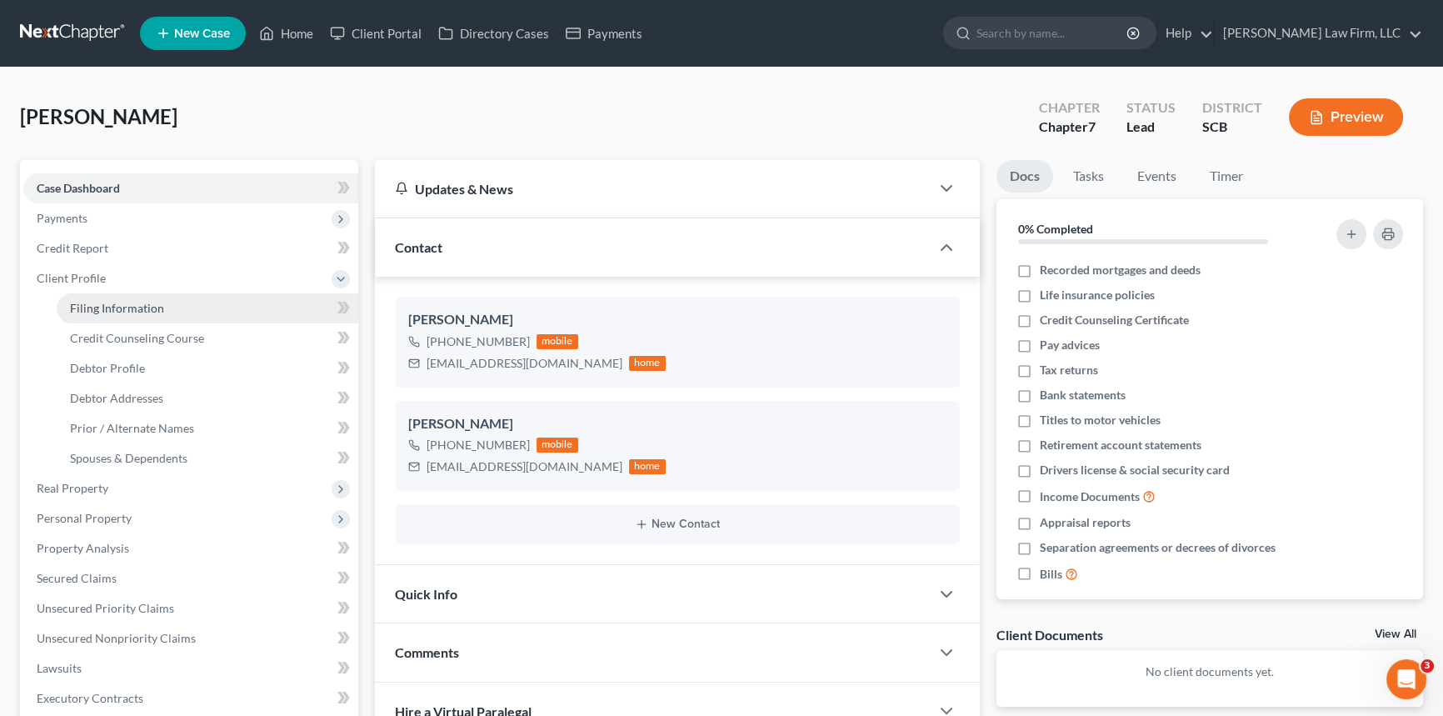
click at [108, 304] on span "Filing Information" at bounding box center [117, 308] width 94 height 14
select select "1"
select select "0"
select select "72"
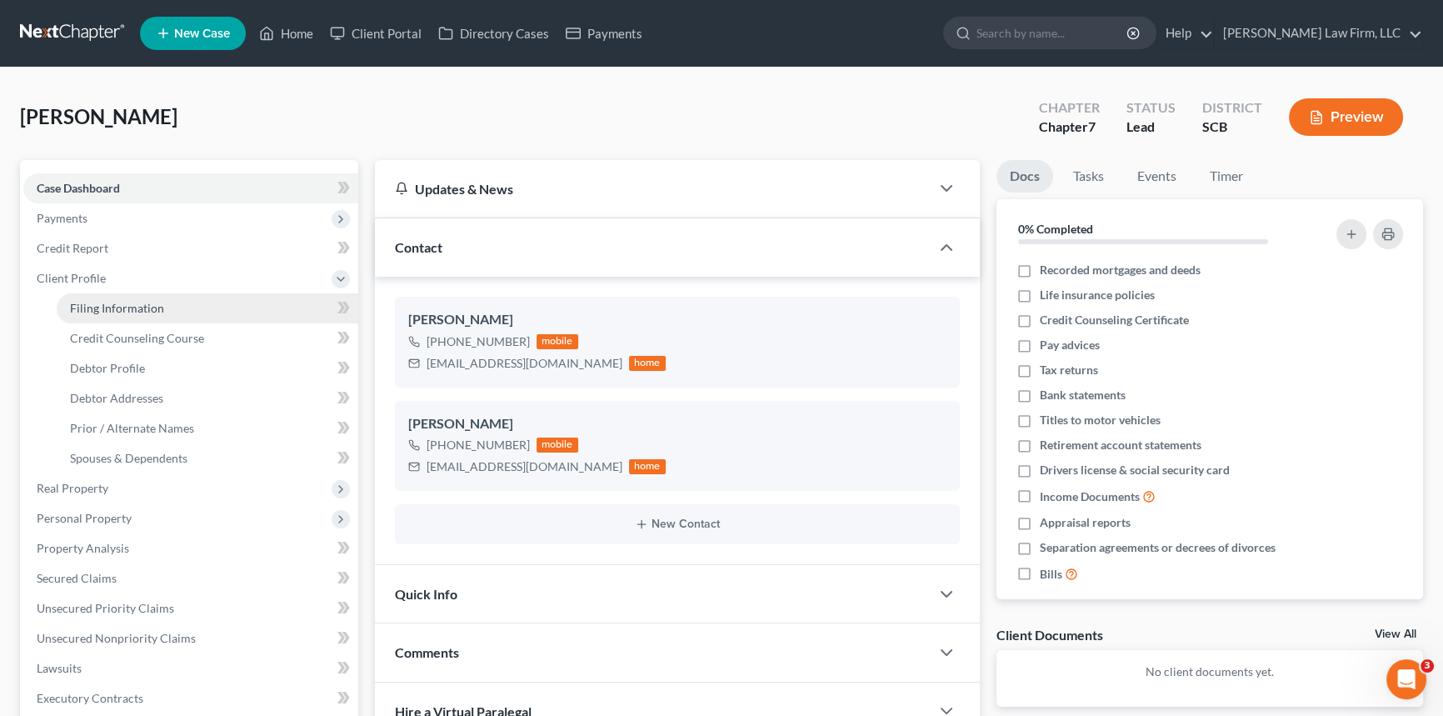
select select "42"
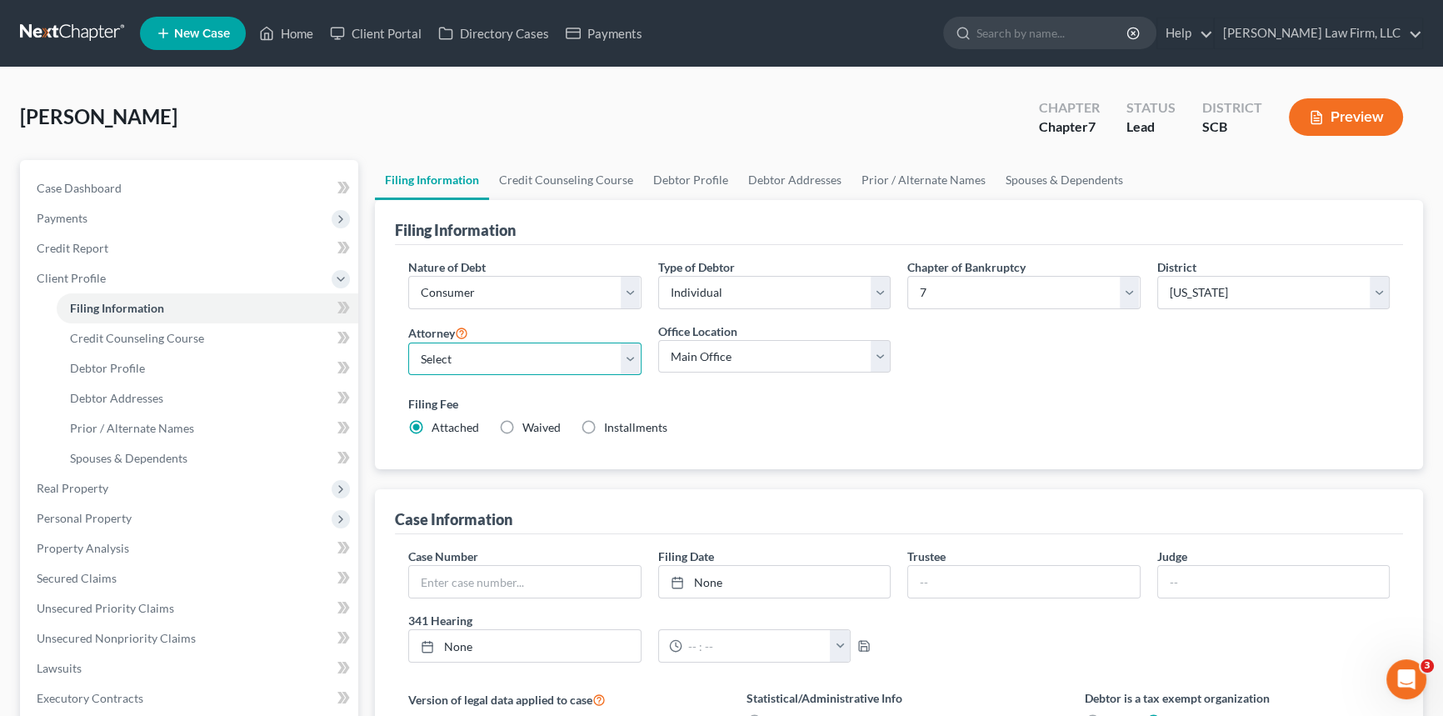
click at [634, 358] on select "Select [PERSON_NAME] - SCB [PERSON_NAME] - SCB" at bounding box center [524, 359] width 233 height 33
select select "0"
click at [408, 343] on select "Select [PERSON_NAME] - SCB [PERSON_NAME] - SCB" at bounding box center [524, 359] width 233 height 33
click at [100, 362] on span "Debtor Profile" at bounding box center [107, 368] width 75 height 14
select select "0"
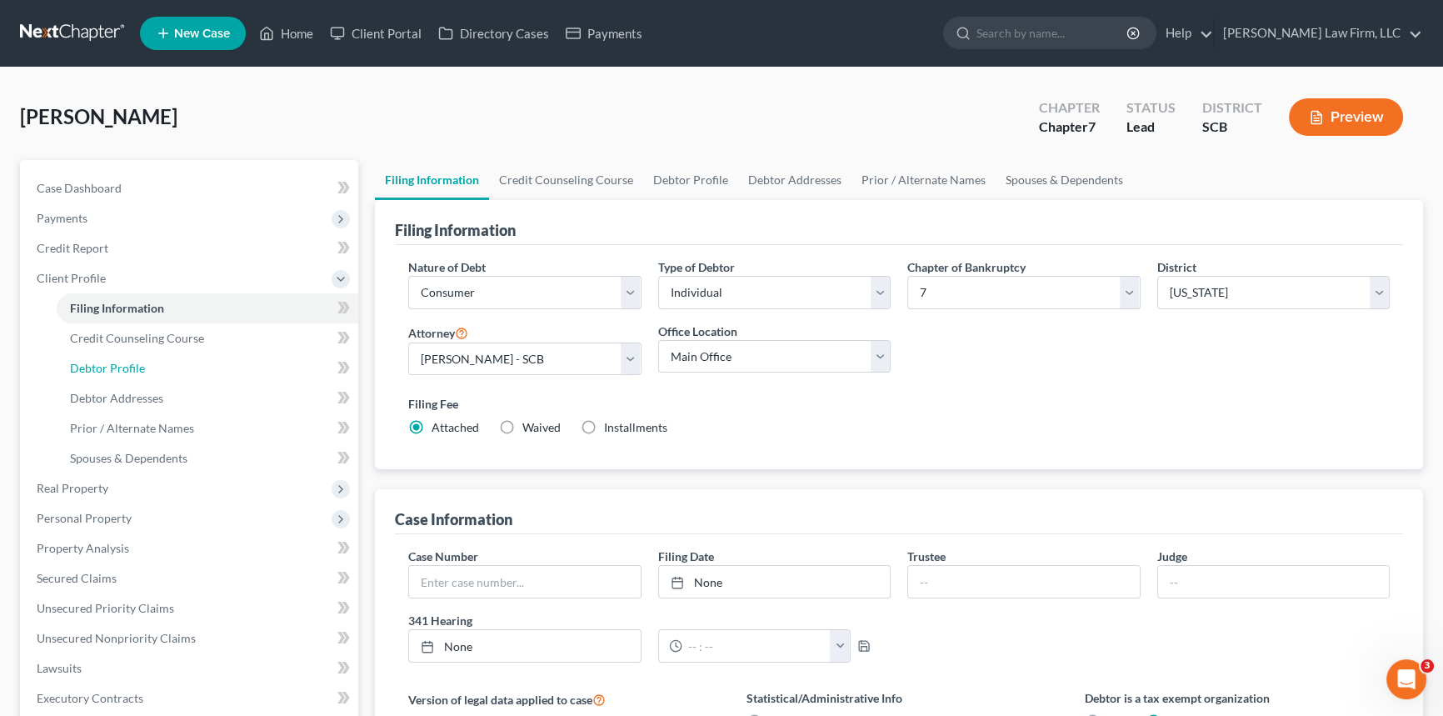
select select "0"
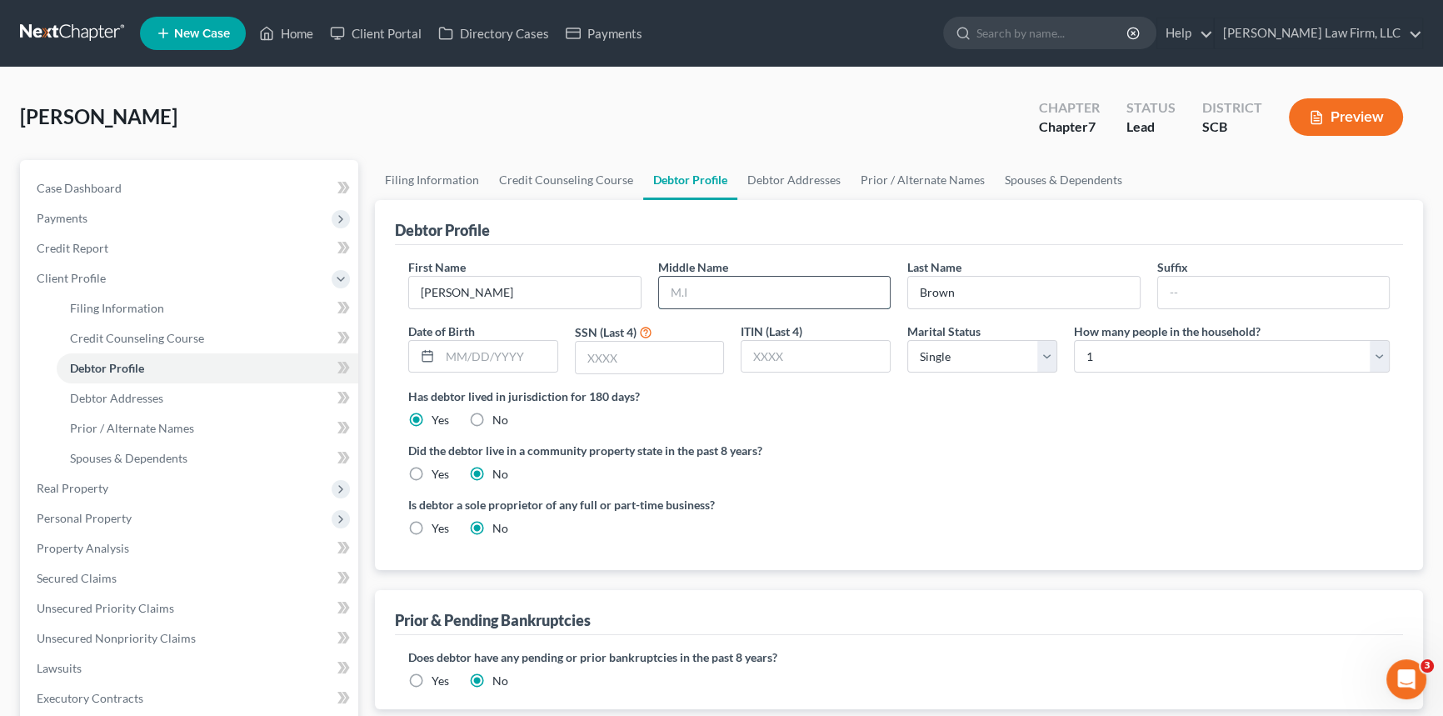
click at [677, 295] on input "text" at bounding box center [775, 293] width 232 height 32
type input "[PERSON_NAME]"
click at [100, 388] on link "Debtor Addresses" at bounding box center [208, 398] width 302 height 30
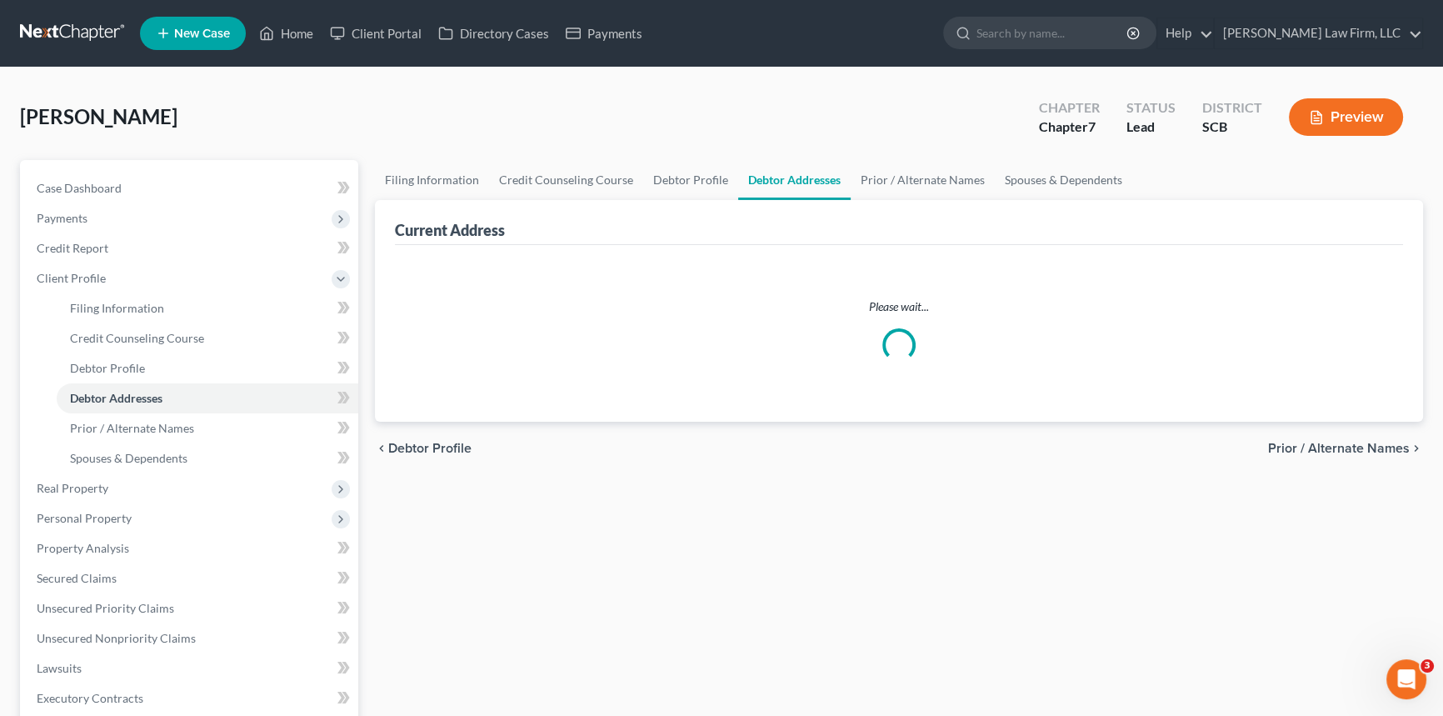
select select "0"
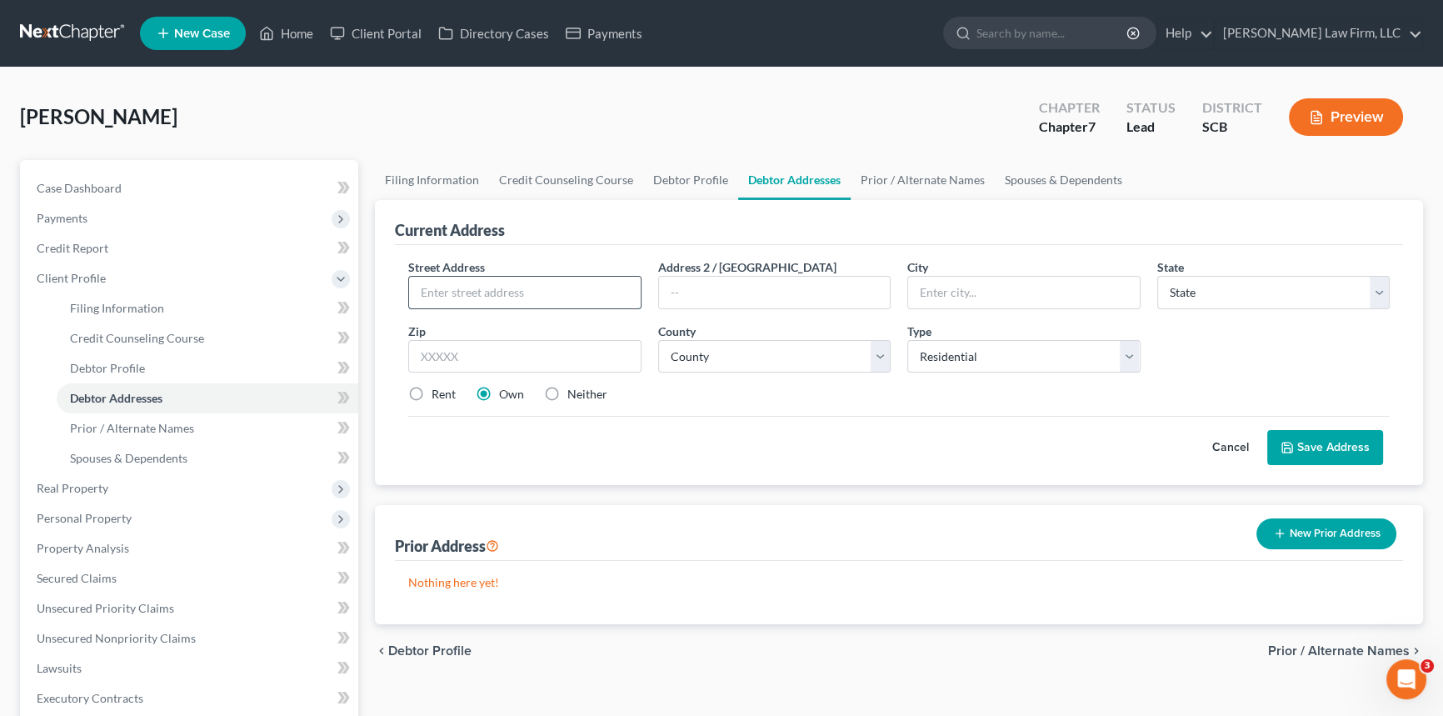
click at [451, 287] on input "text" at bounding box center [525, 293] width 232 height 32
drag, startPoint x: 666, startPoint y: 283, endPoint x: 709, endPoint y: 281, distance: 43.4
click at [709, 281] on input "text" at bounding box center [775, 293] width 232 height 32
drag, startPoint x: 523, startPoint y: 288, endPoint x: 577, endPoint y: 292, distance: 54.3
click at [582, 292] on input "[STREET_ADDRESS][PERSON_NAME]" at bounding box center [525, 293] width 232 height 32
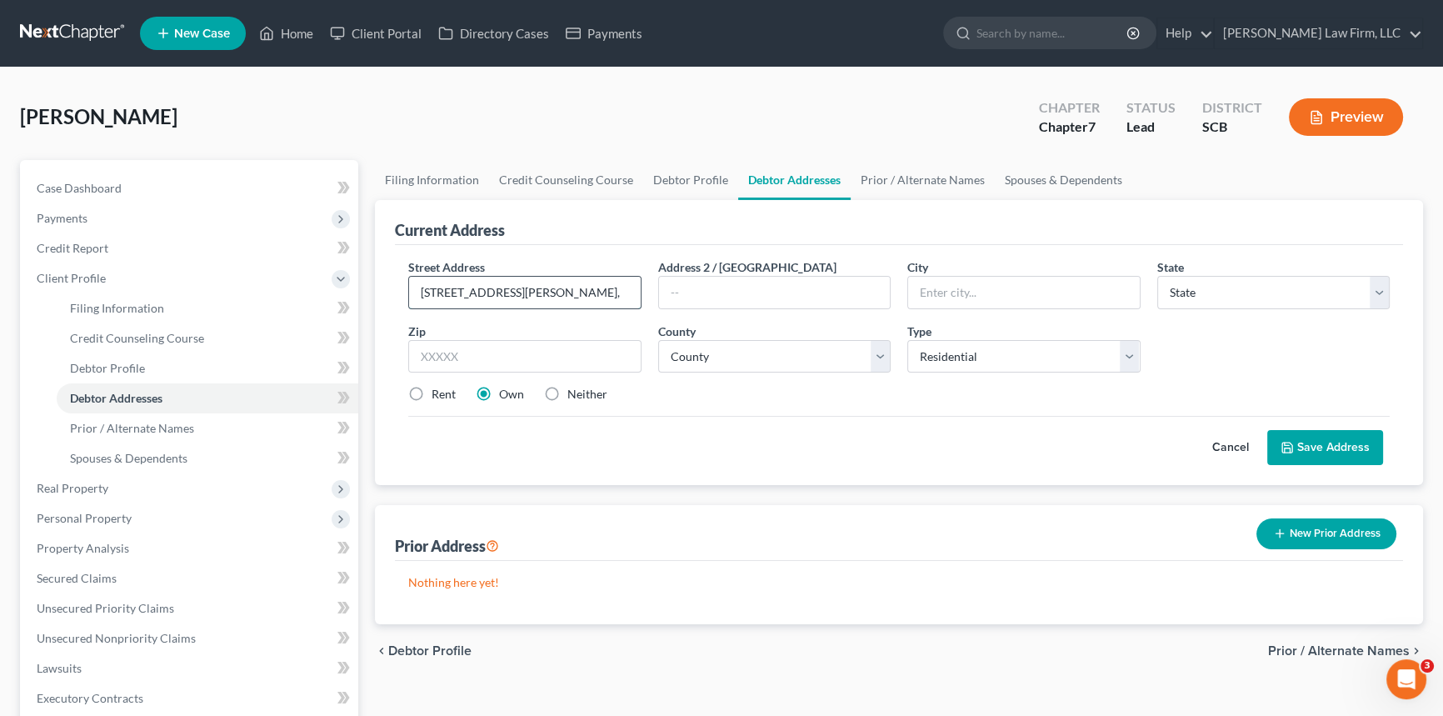
type input "[STREET_ADDRESS][PERSON_NAME],"
type input "Apt 2401"
click at [949, 289] on input "text" at bounding box center [1024, 293] width 232 height 32
click at [926, 292] on input "north Chalreston" at bounding box center [1024, 293] width 232 height 32
click at [973, 292] on input "North Chalreston" at bounding box center [1024, 293] width 232 height 32
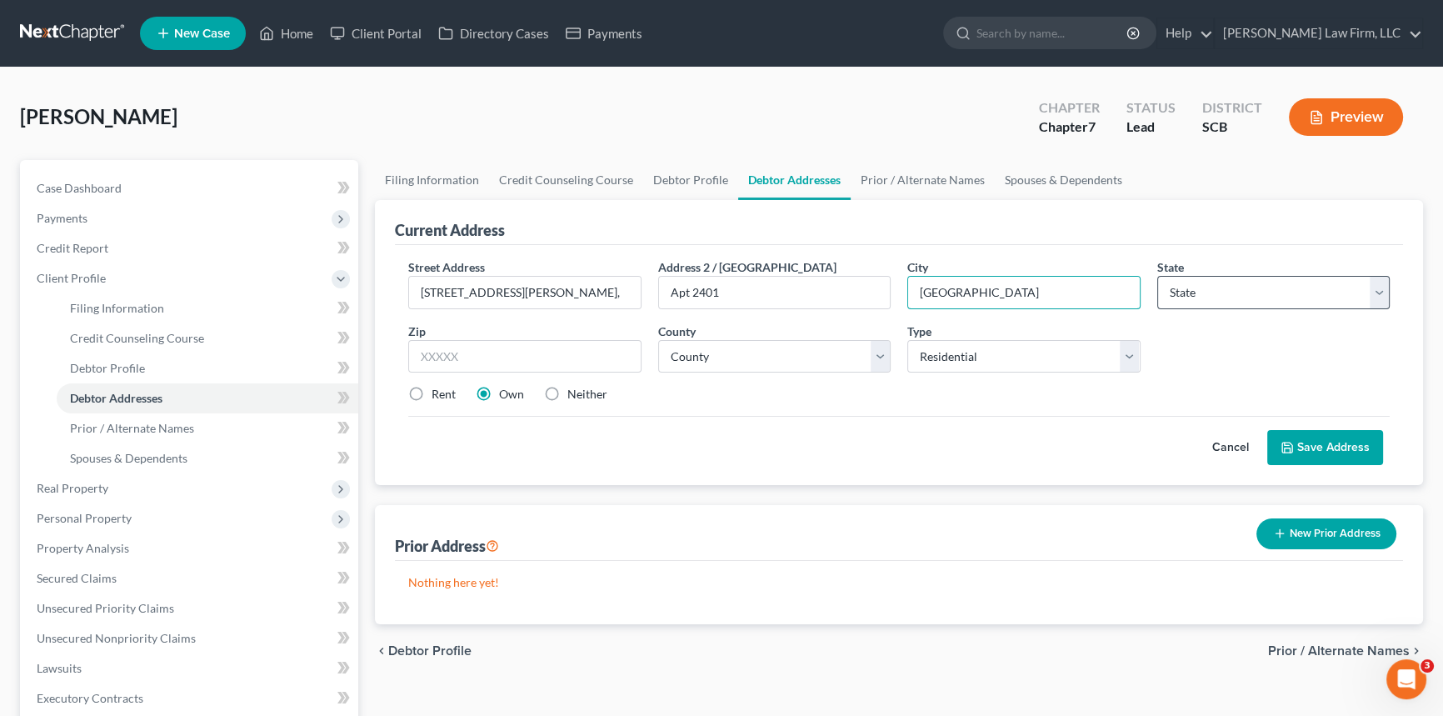
type input "[GEOGRAPHIC_DATA]"
click at [1253, 283] on select "State [US_STATE] AK AR AZ CA CO CT DE DC [GEOGRAPHIC_DATA] [GEOGRAPHIC_DATA] GU…" at bounding box center [1274, 292] width 233 height 33
select select "42"
click at [1158, 276] on select "State [US_STATE] AK AR AZ CA CO CT DE DC [GEOGRAPHIC_DATA] [GEOGRAPHIC_DATA] GU…" at bounding box center [1274, 292] width 233 height 33
click at [377, 374] on div "Current Address Street Address * [STREET_ADDRESS][PERSON_NAME] * [GEOGRAPHIC_DA…" at bounding box center [899, 342] width 1048 height 285
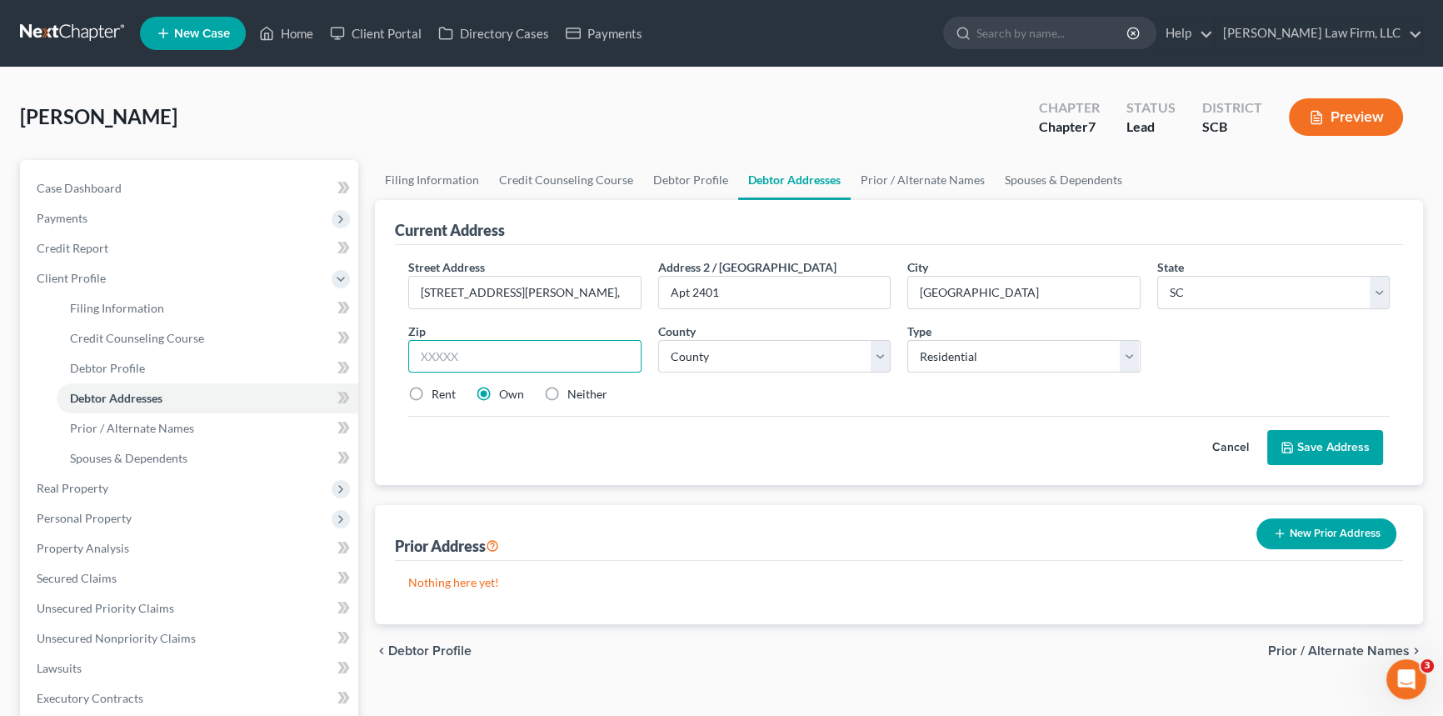
click at [421, 353] on input "text" at bounding box center [524, 356] width 233 height 33
type input "29418"
click at [759, 368] on select "County [GEOGRAPHIC_DATA] [GEOGRAPHIC_DATA] [GEOGRAPHIC_DATA] [GEOGRAPHIC_DATA] …" at bounding box center [774, 356] width 233 height 33
select select "9"
click at [658, 340] on select "County [GEOGRAPHIC_DATA] [GEOGRAPHIC_DATA] [GEOGRAPHIC_DATA] [GEOGRAPHIC_DATA] …" at bounding box center [774, 356] width 233 height 33
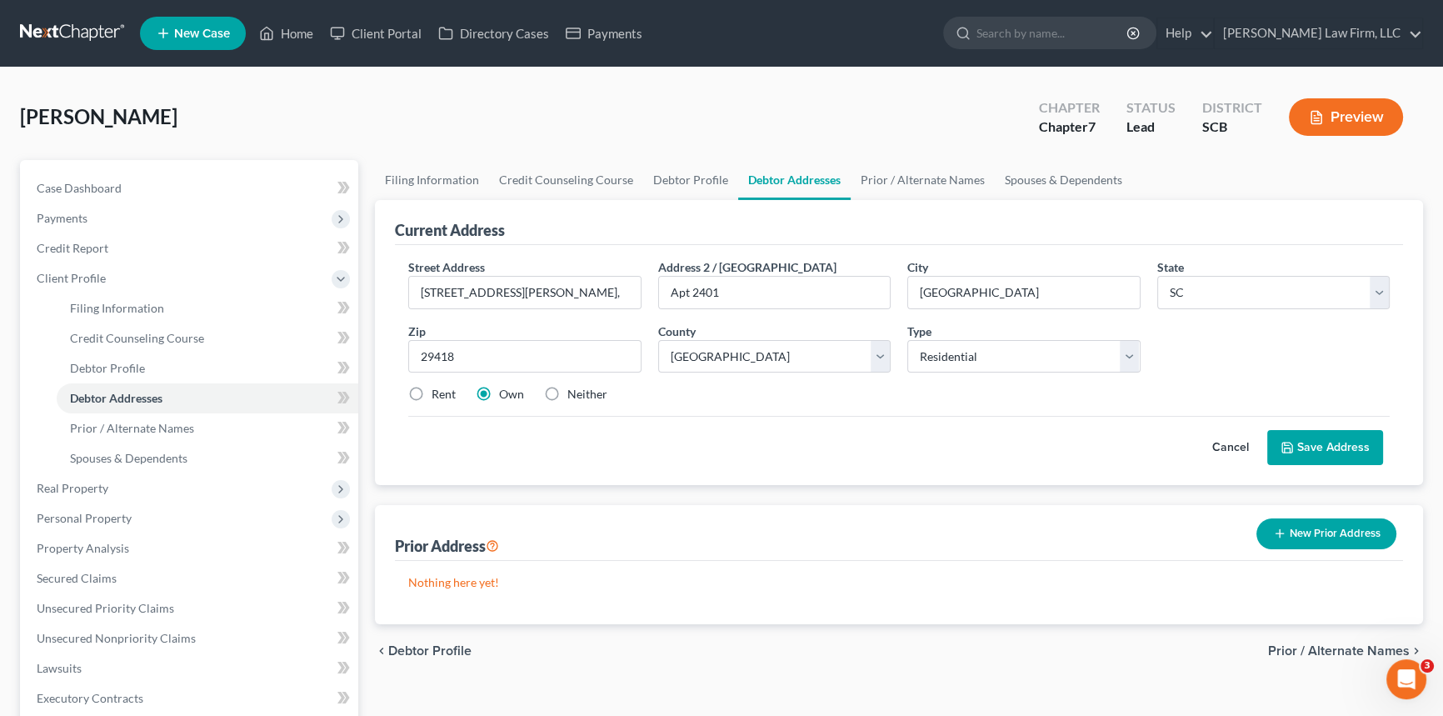
click at [1315, 442] on button "Save Address" at bounding box center [1326, 447] width 116 height 35
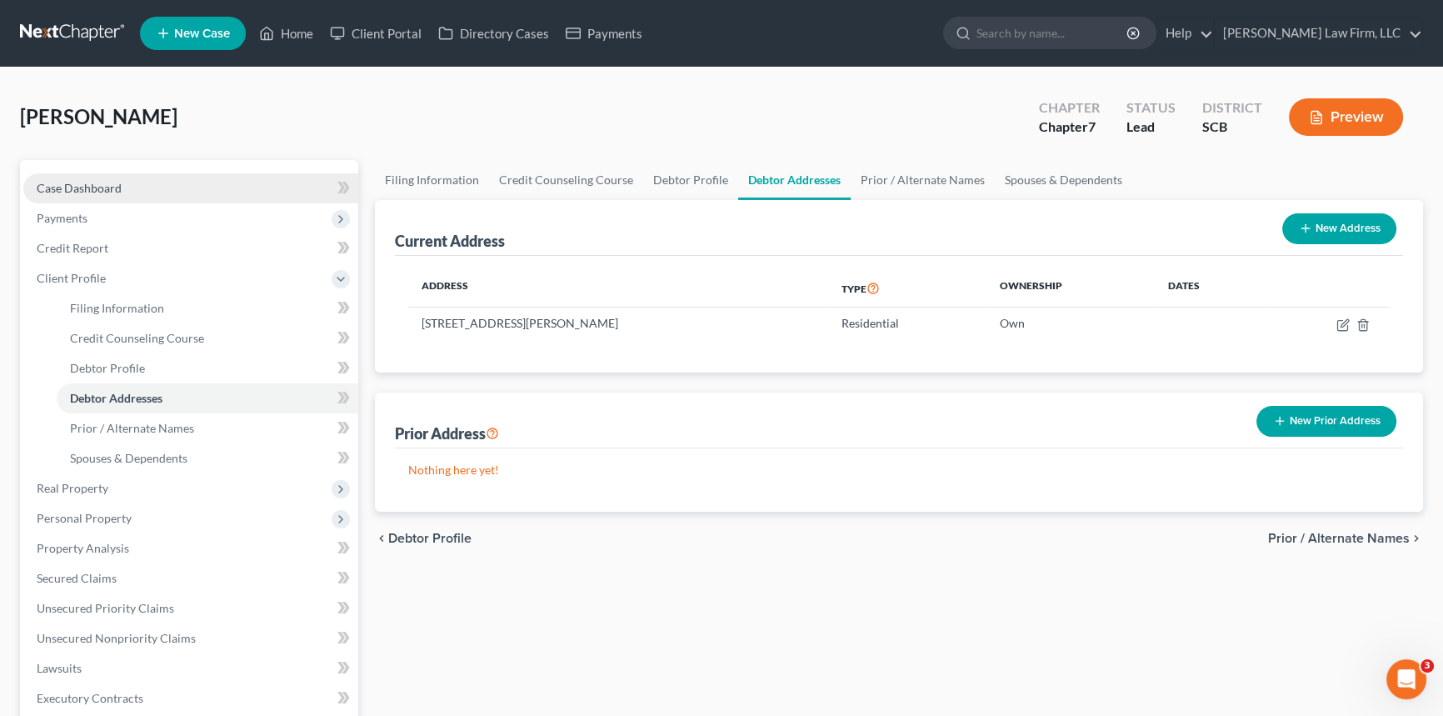
click at [82, 187] on span "Case Dashboard" at bounding box center [79, 188] width 85 height 14
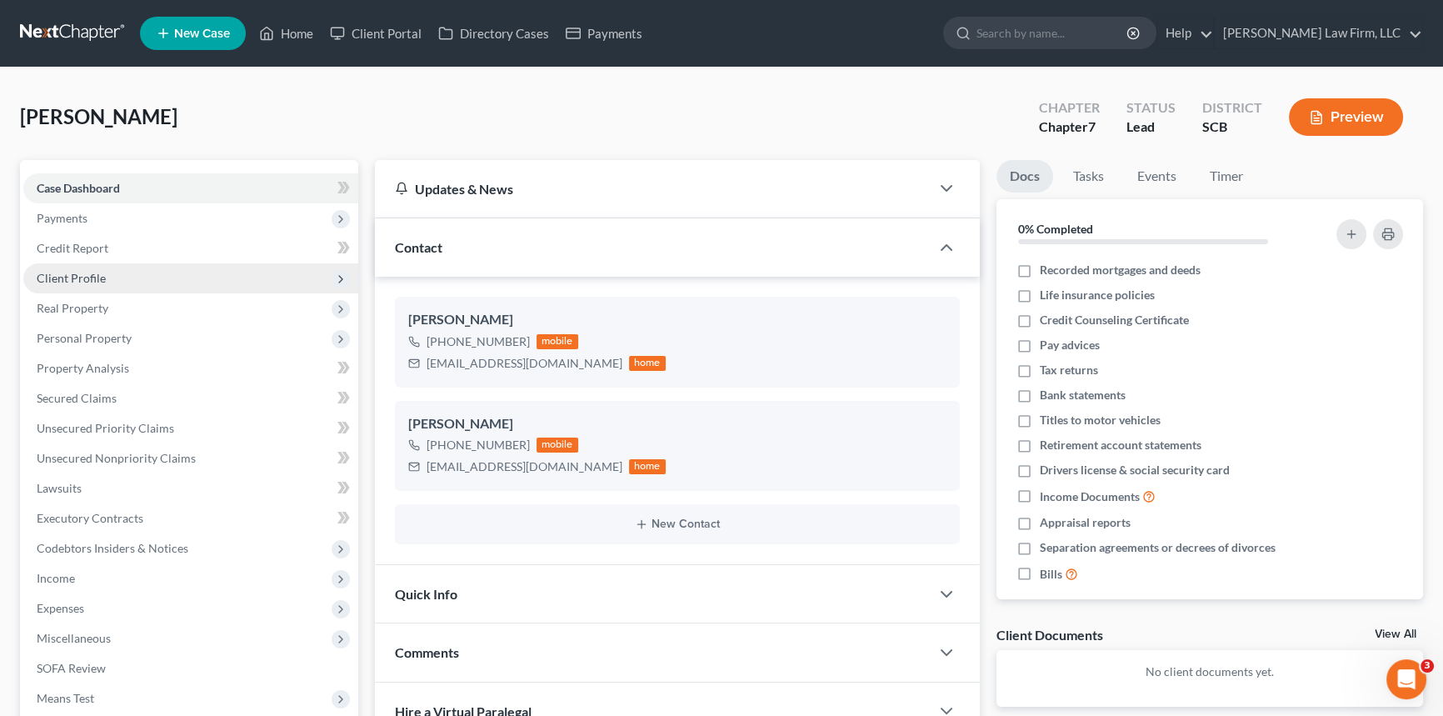
click at [72, 272] on span "Client Profile" at bounding box center [71, 278] width 69 height 14
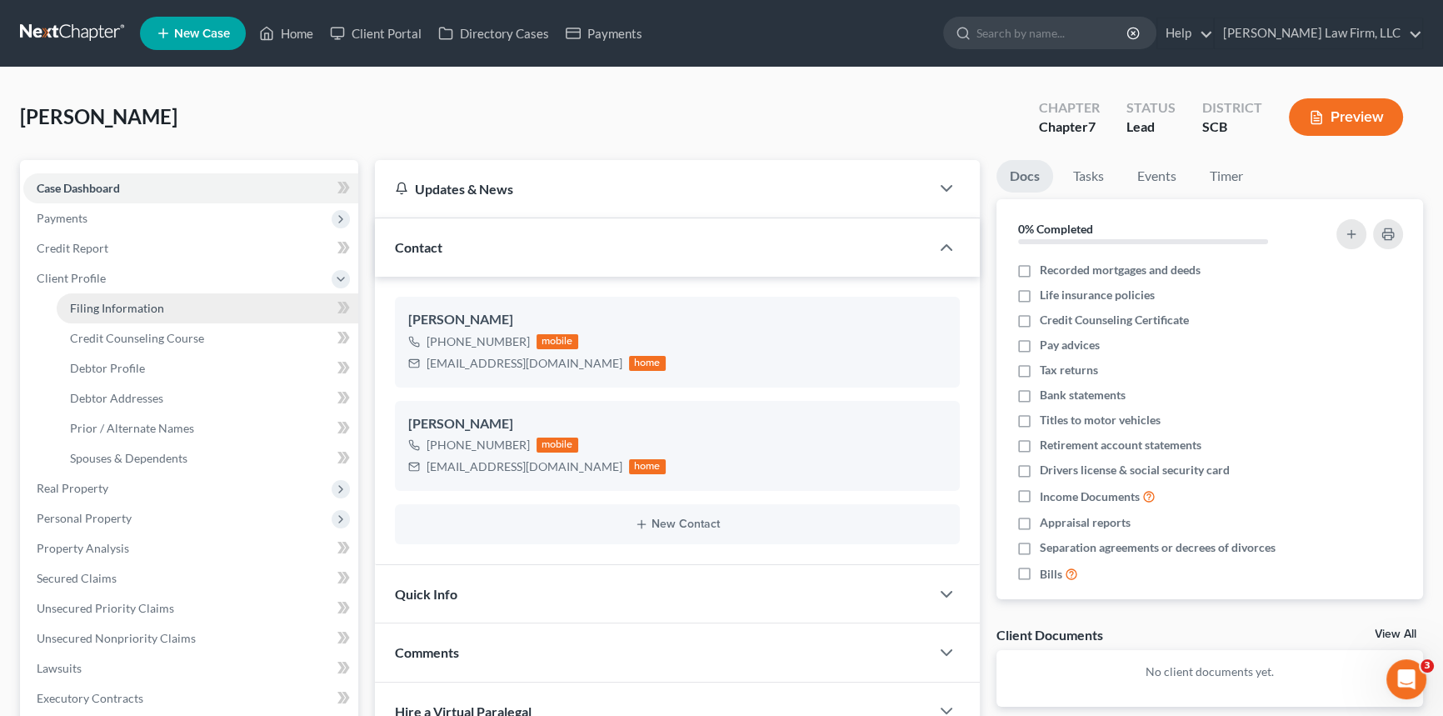
click at [126, 311] on span "Filing Information" at bounding box center [117, 308] width 94 height 14
select select "1"
select select "0"
select select "72"
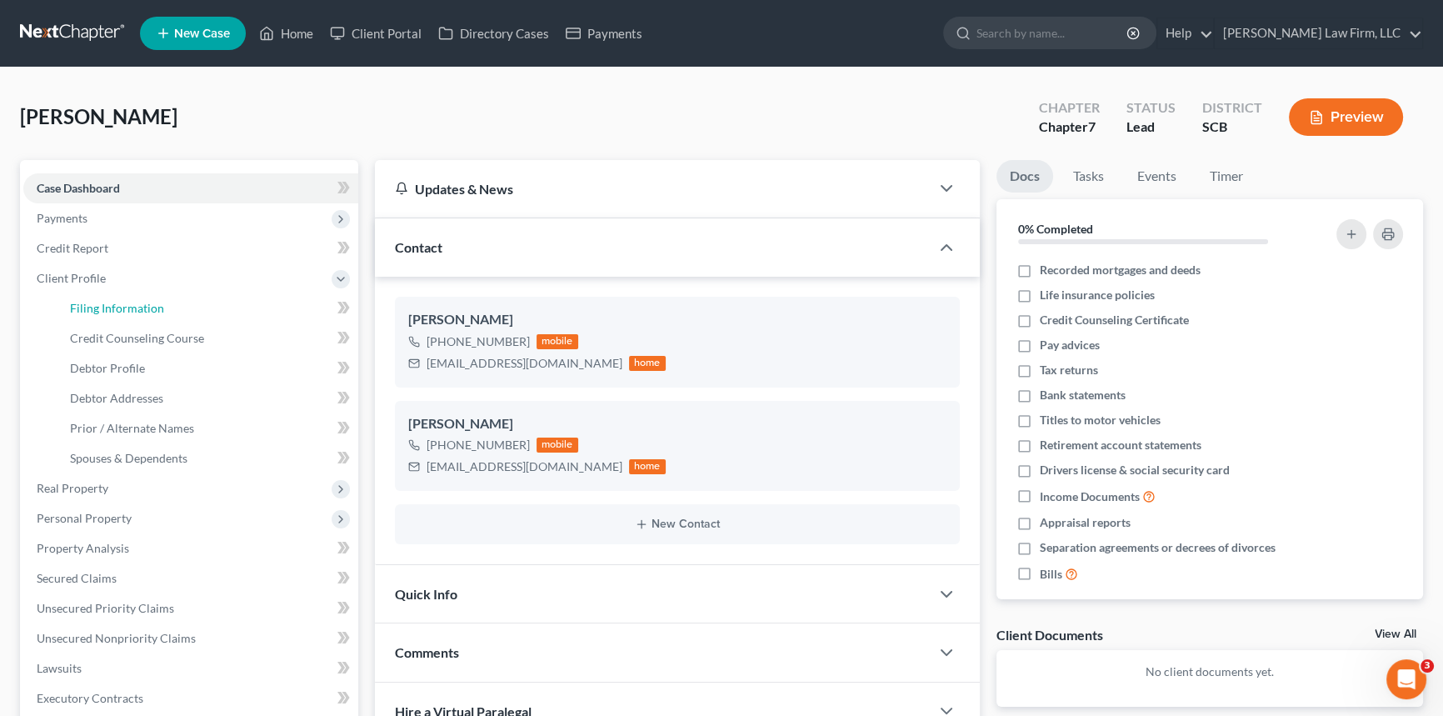
select select "0"
select select "42"
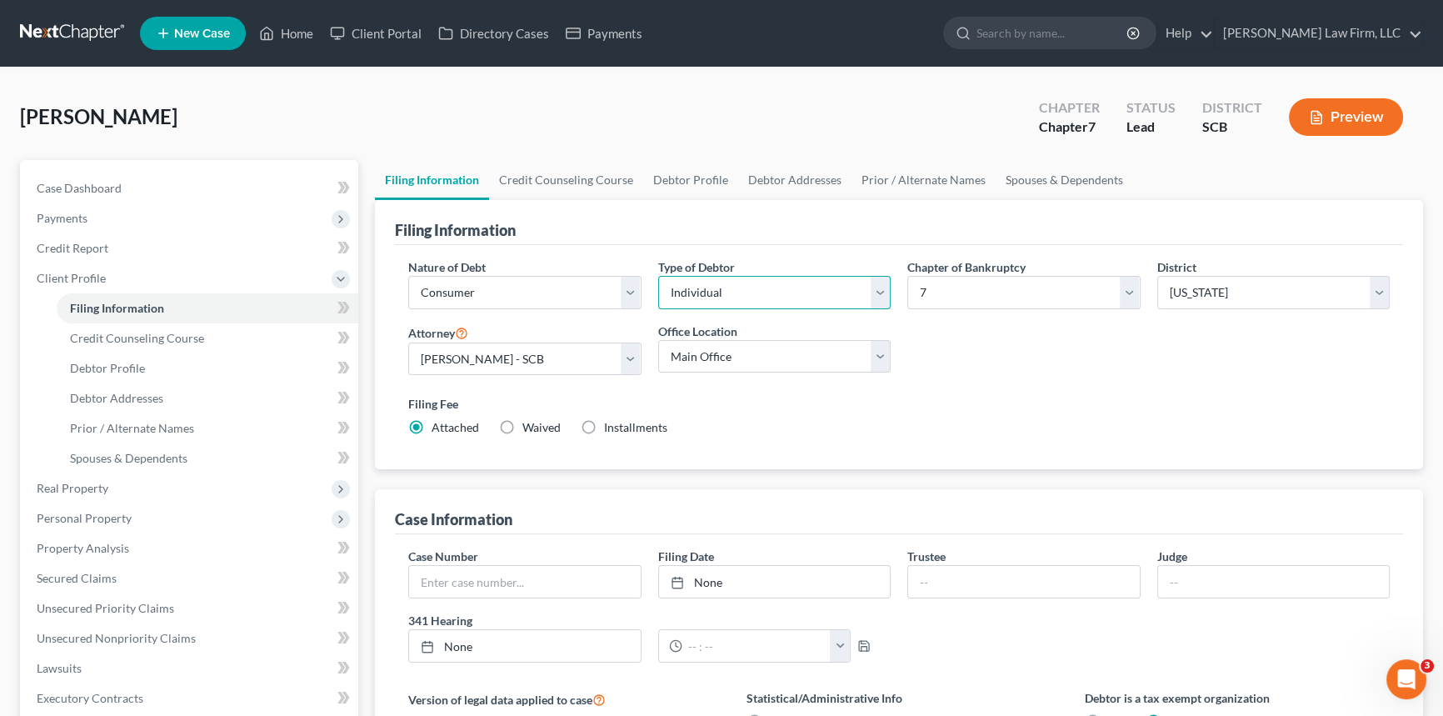
click at [881, 288] on select "Select Individual Joint" at bounding box center [774, 292] width 233 height 33
select select "1"
click at [658, 276] on select "Select Individual Joint" at bounding box center [774, 292] width 233 height 33
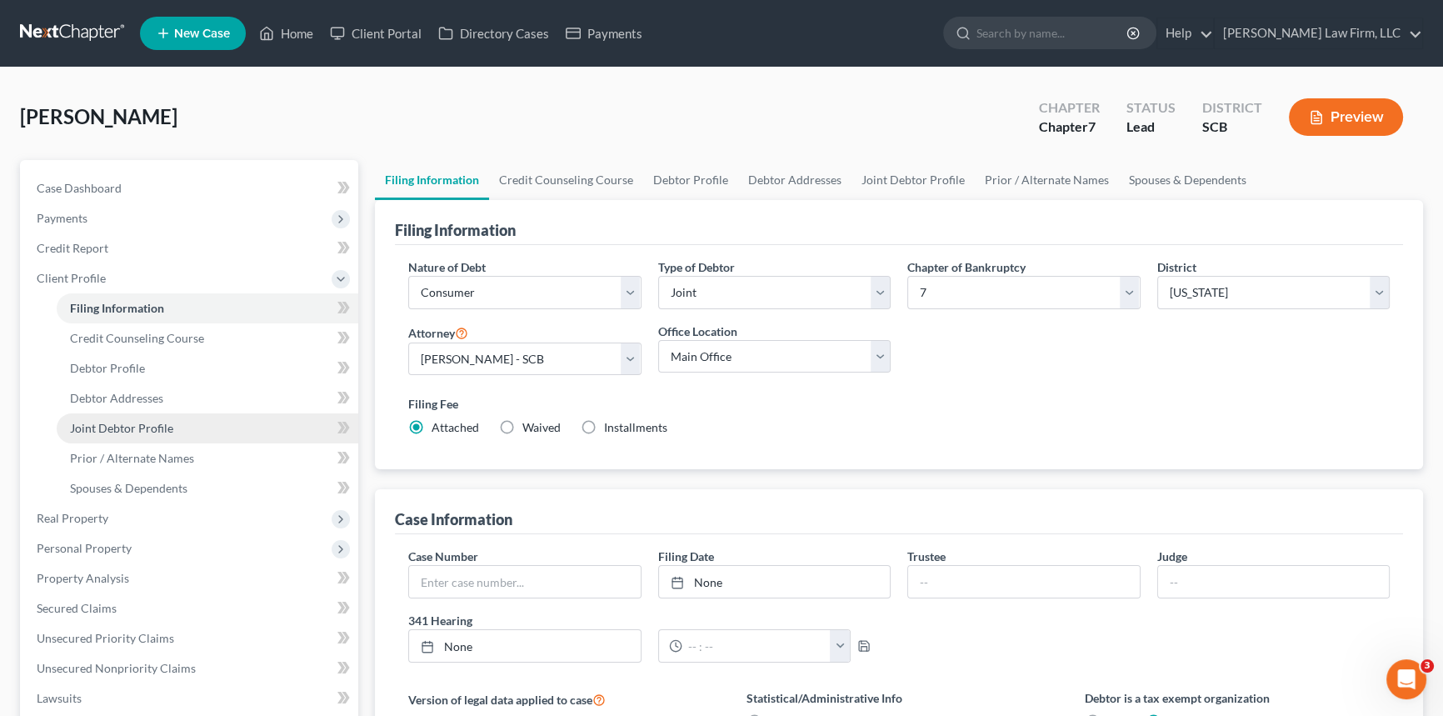
click at [123, 421] on span "Joint Debtor Profile" at bounding box center [121, 428] width 103 height 14
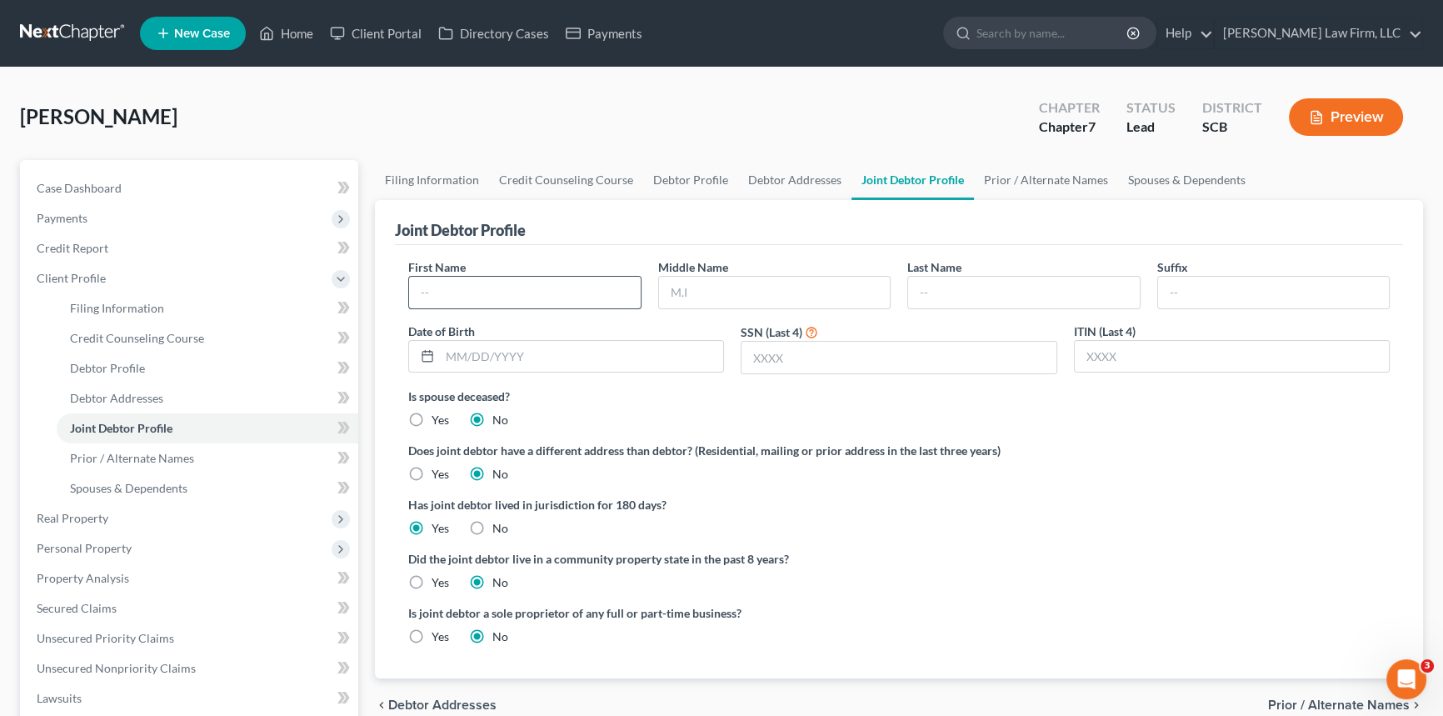
click at [443, 295] on input "text" at bounding box center [525, 293] width 232 height 32
type input "[PERSON_NAME]"
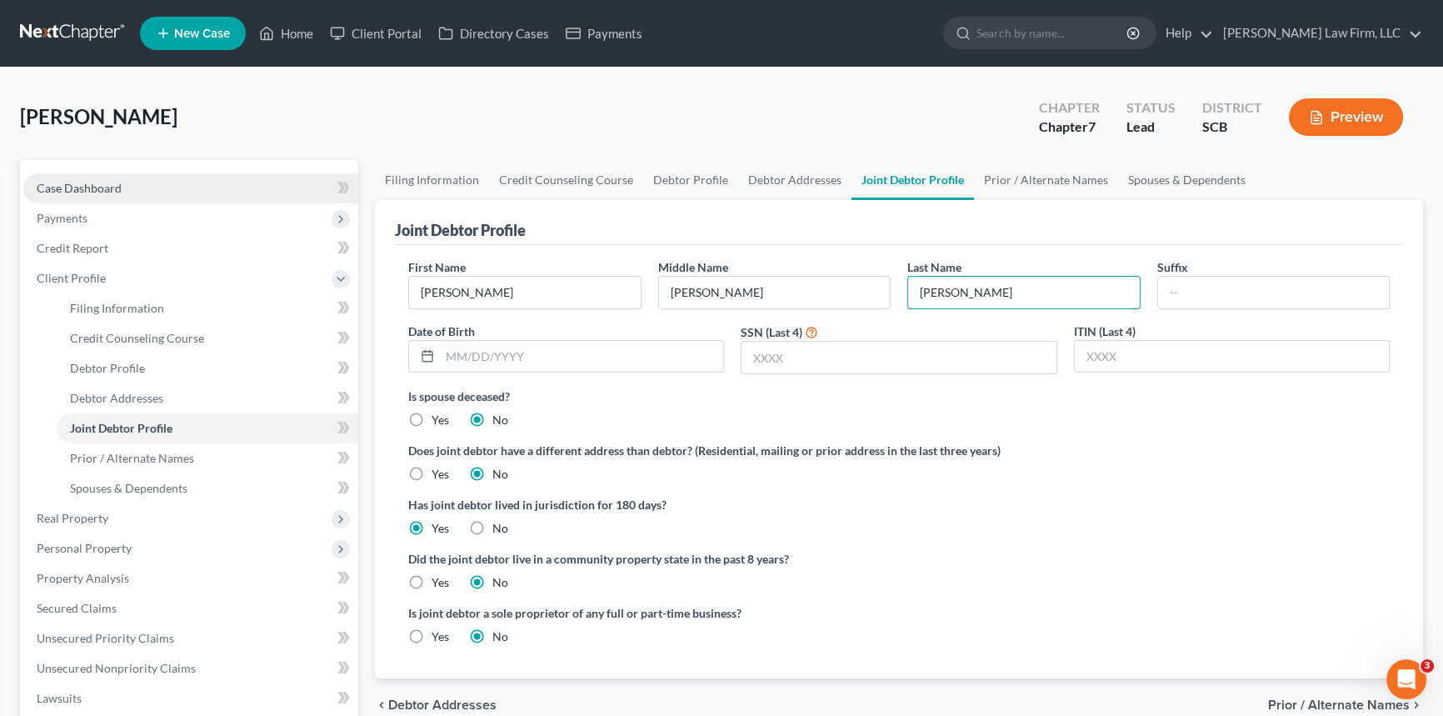
type input "[PERSON_NAME]"
click at [75, 186] on span "Case Dashboard" at bounding box center [79, 188] width 85 height 14
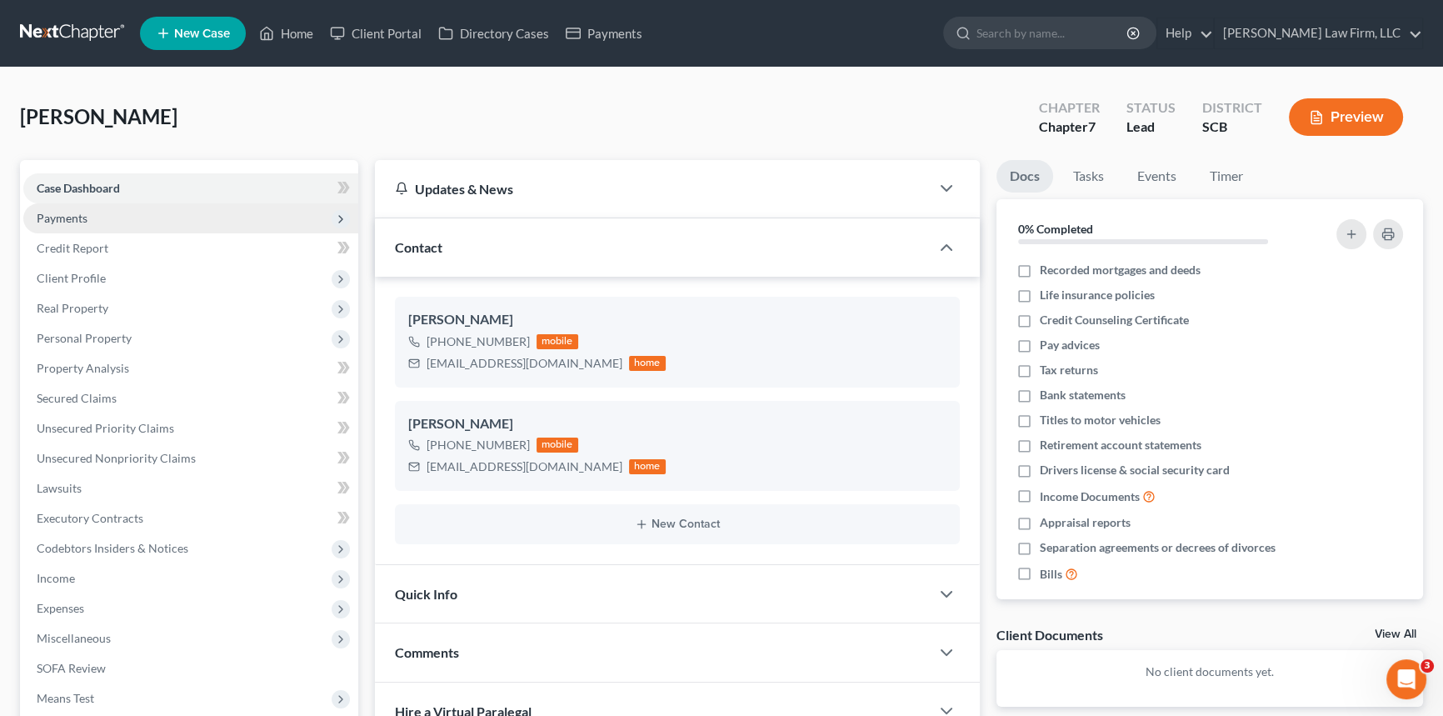
click at [67, 214] on span "Payments" at bounding box center [62, 218] width 51 height 14
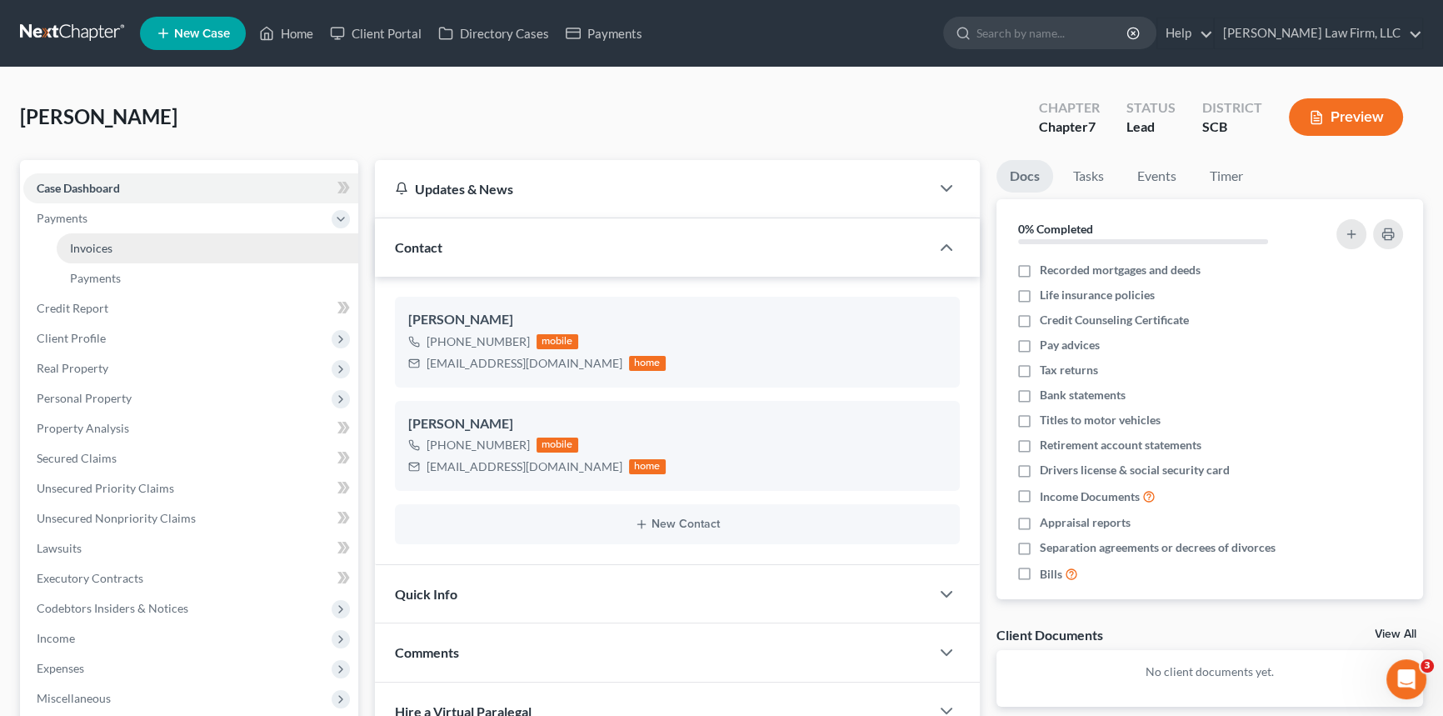
click at [88, 247] on span "Invoices" at bounding box center [91, 248] width 43 height 14
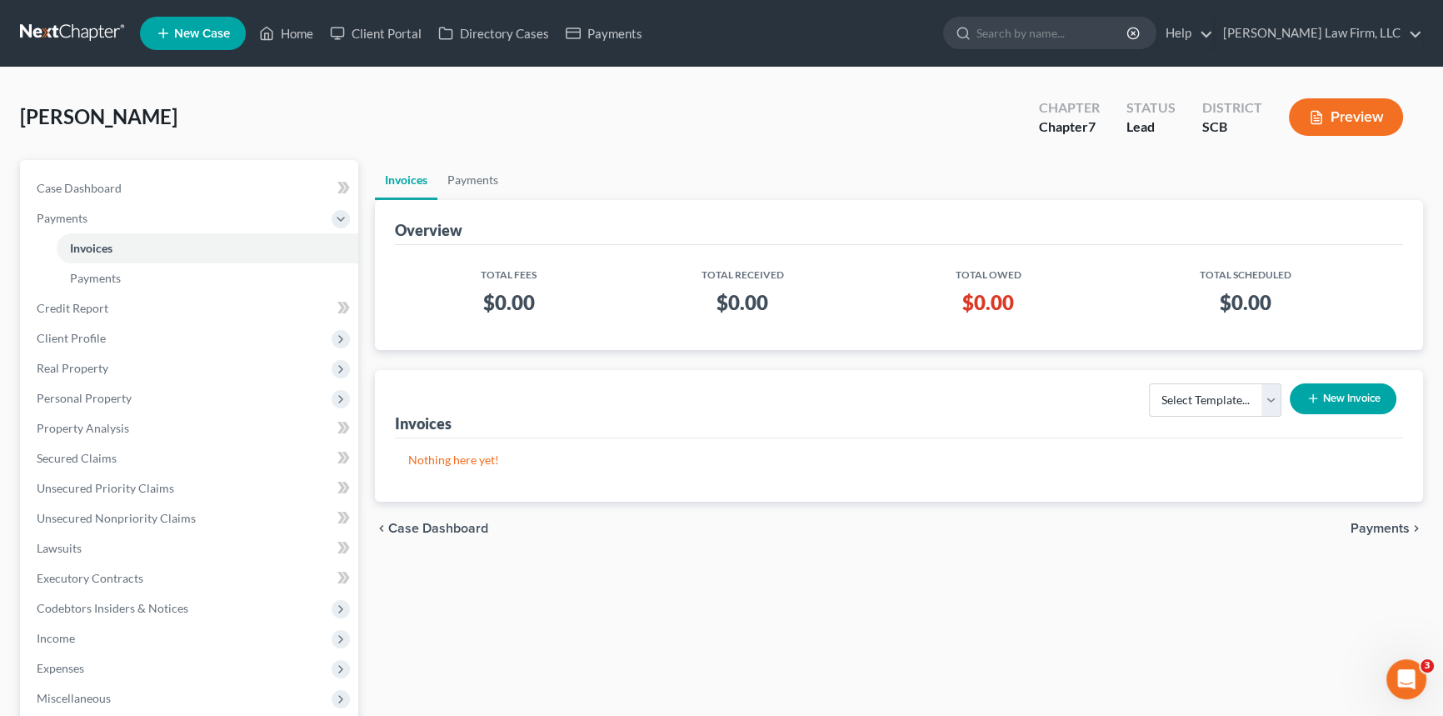
click at [1343, 388] on button "New Invoice" at bounding box center [1343, 398] width 107 height 31
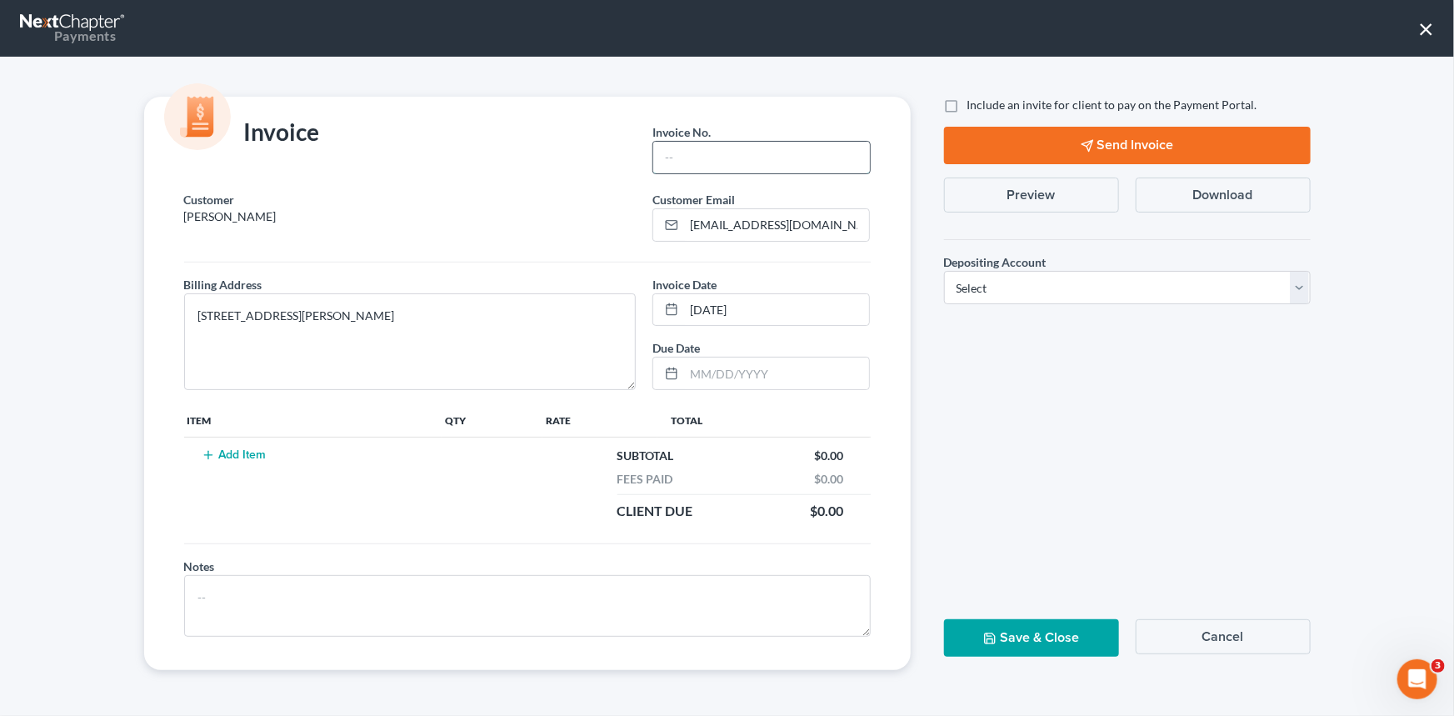
click at [683, 161] on input "text" at bounding box center [761, 158] width 216 height 32
type input "25-219"
click at [220, 456] on button "Add Item" at bounding box center [234, 454] width 73 height 13
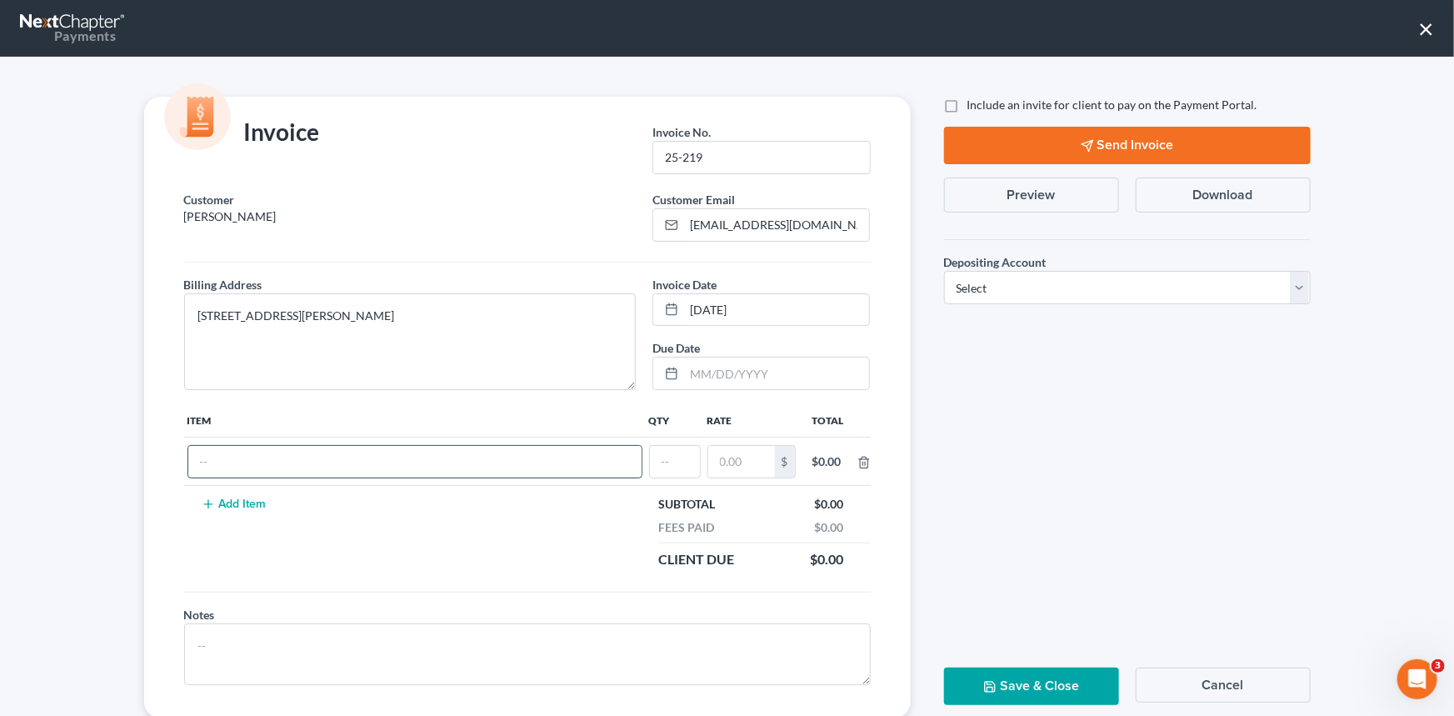
click at [224, 468] on input "text" at bounding box center [414, 462] width 453 height 32
click at [200, 459] on input "Cahpter 7 fees" at bounding box center [414, 462] width 453 height 32
type input "Chapter 7 fees"
click at [668, 463] on input "text" at bounding box center [675, 462] width 50 height 32
type input "1"
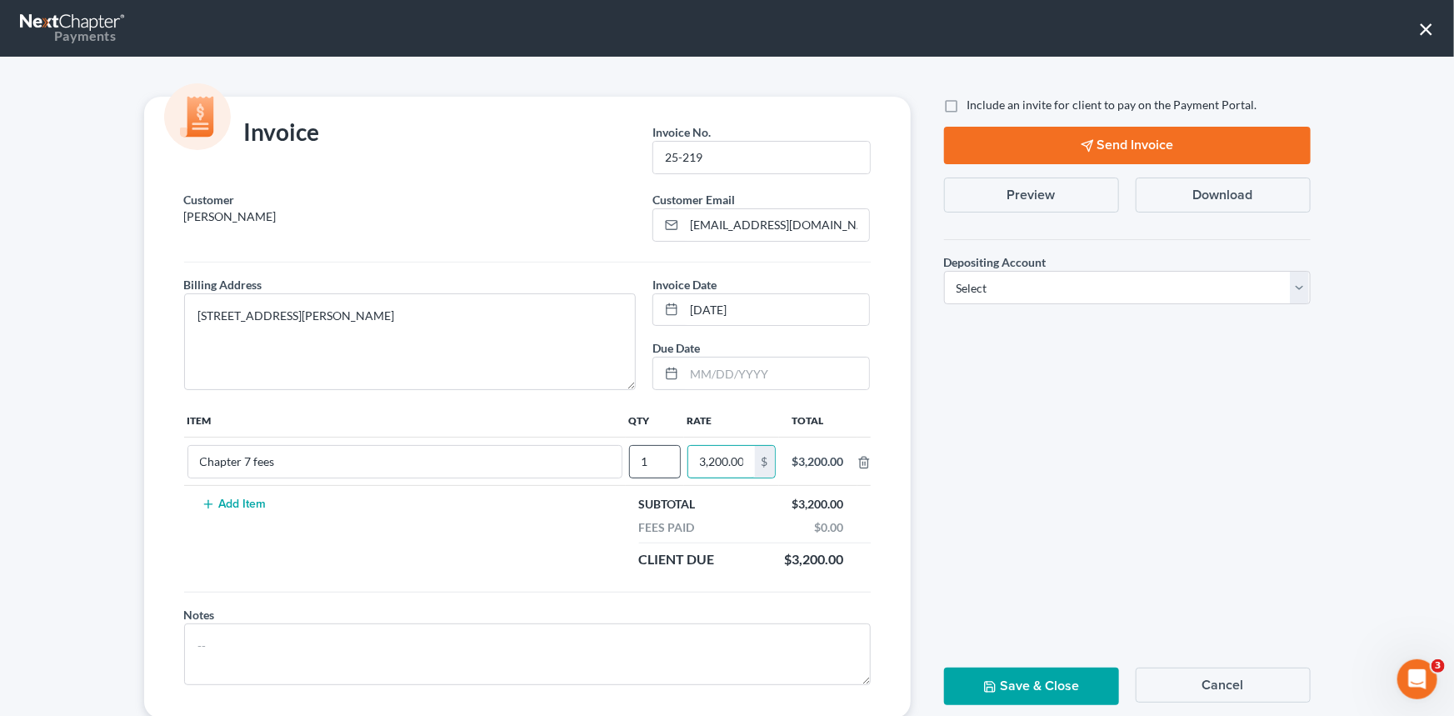
scroll to position [0, 2]
type input "3,200.00"
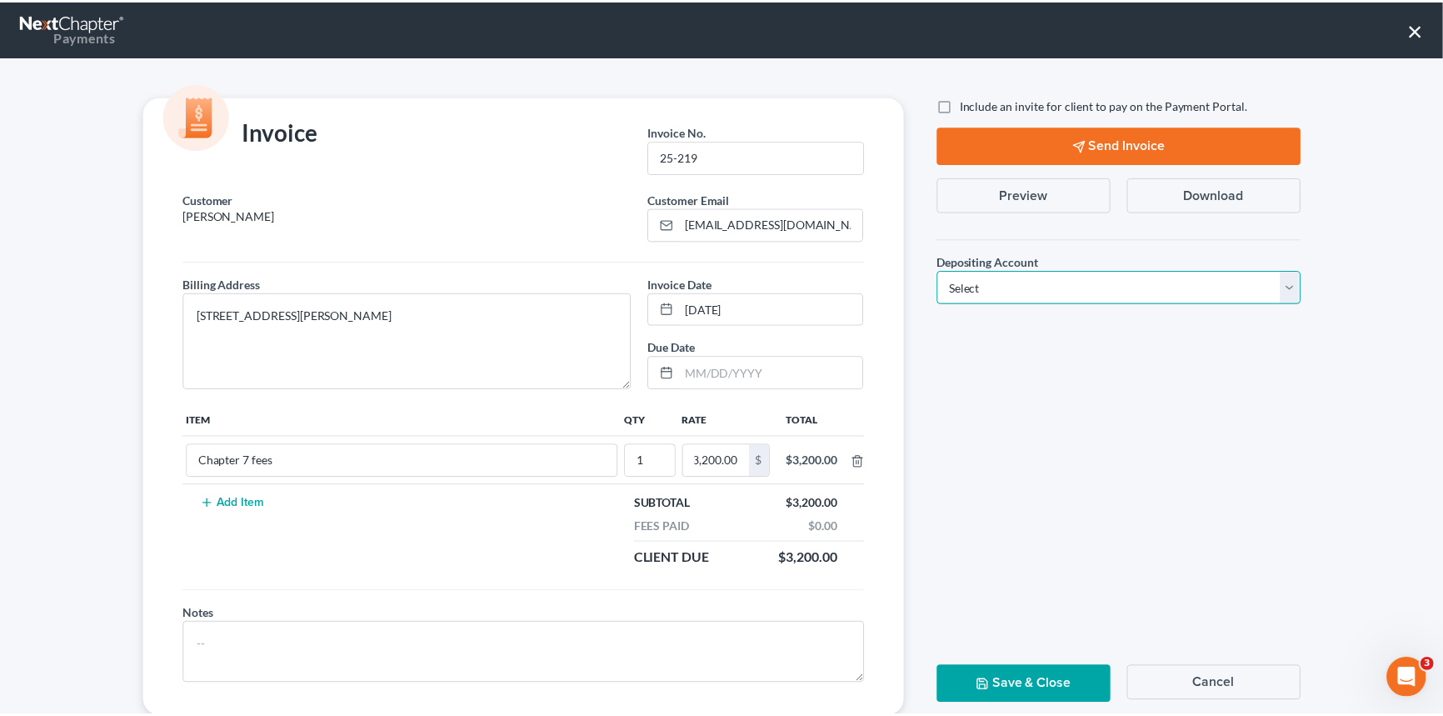
scroll to position [0, 0]
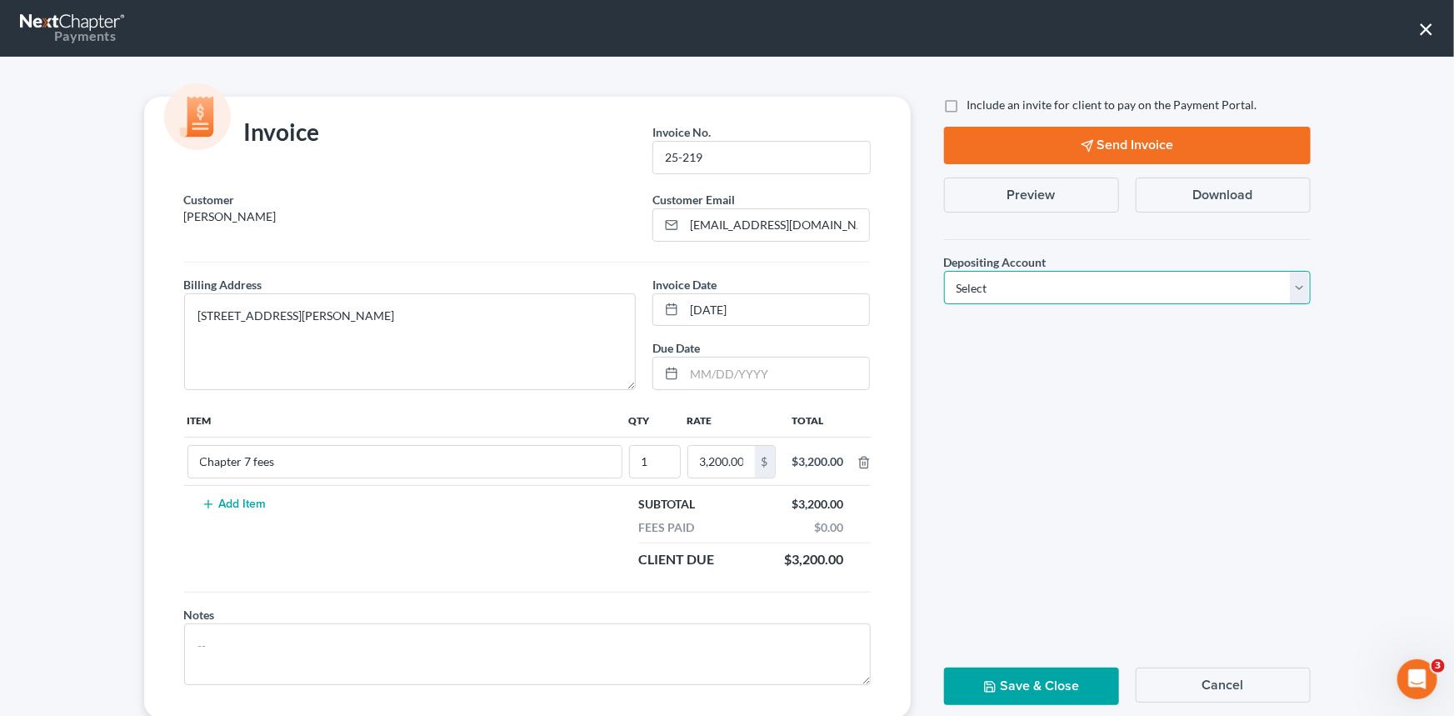
drag, startPoint x: 1292, startPoint y: 293, endPoint x: 938, endPoint y: 418, distance: 374.5
click at [1292, 293] on select "Select Operation Trust" at bounding box center [1127, 287] width 367 height 33
select select "1"
click at [944, 271] on select "Select Operation Trust" at bounding box center [1127, 287] width 367 height 33
click at [1019, 672] on button "Save & Close" at bounding box center [1031, 687] width 175 height 38
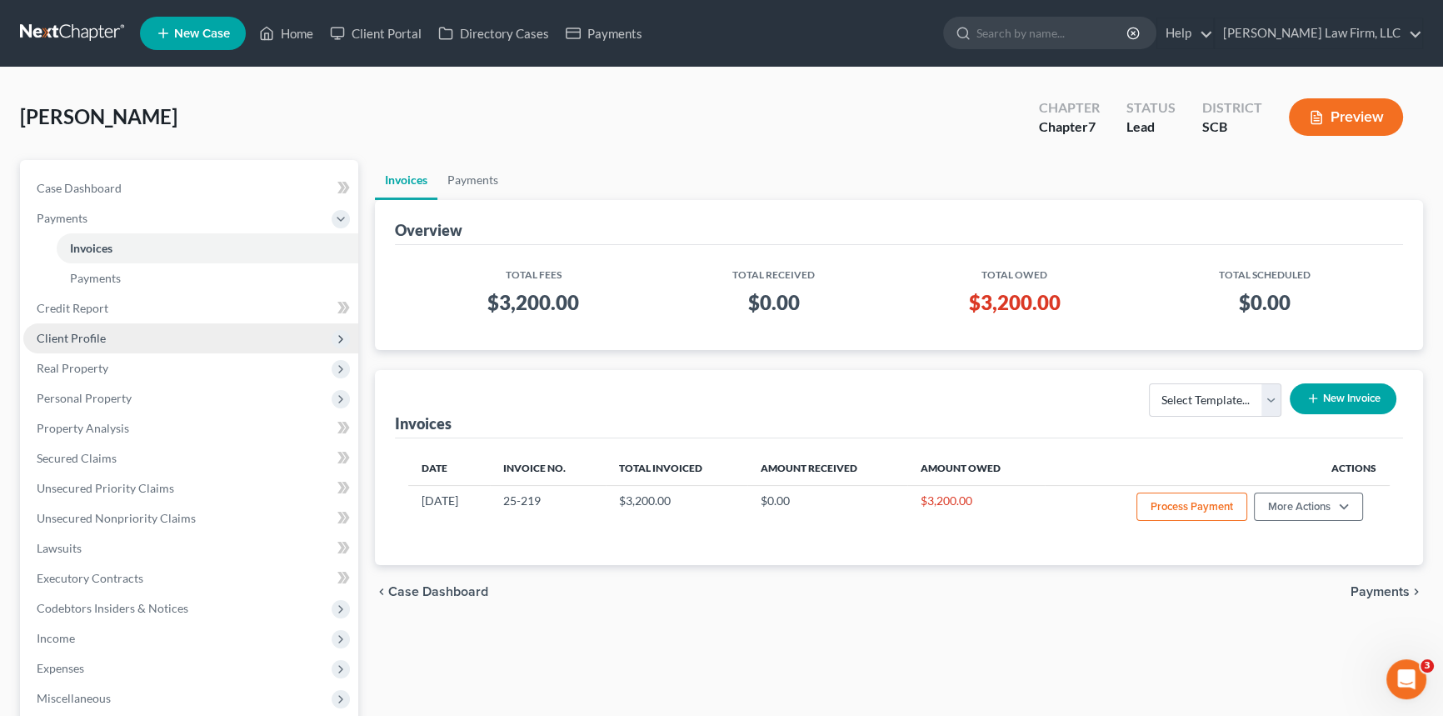
click at [67, 333] on span "Client Profile" at bounding box center [71, 338] width 69 height 14
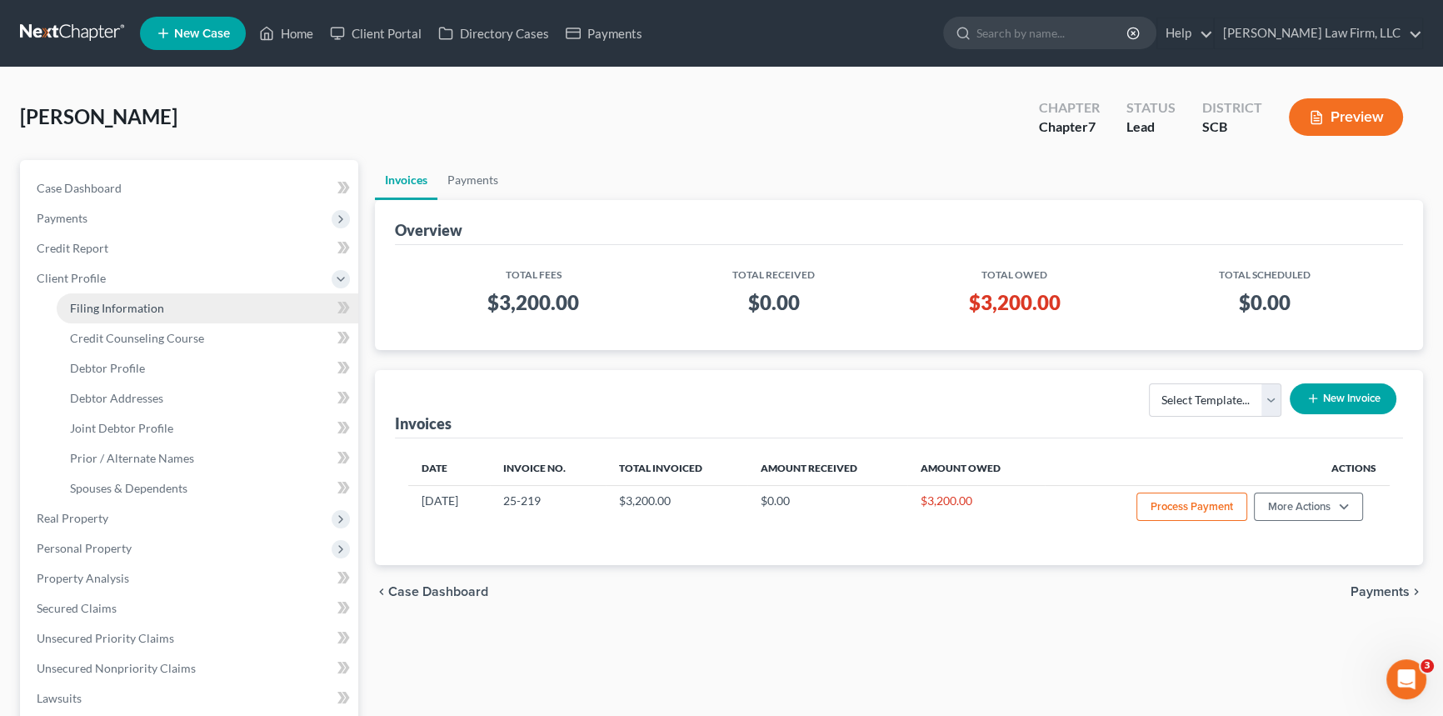
click at [115, 315] on link "Filing Information" at bounding box center [208, 308] width 302 height 30
select select "1"
select select "0"
select select "72"
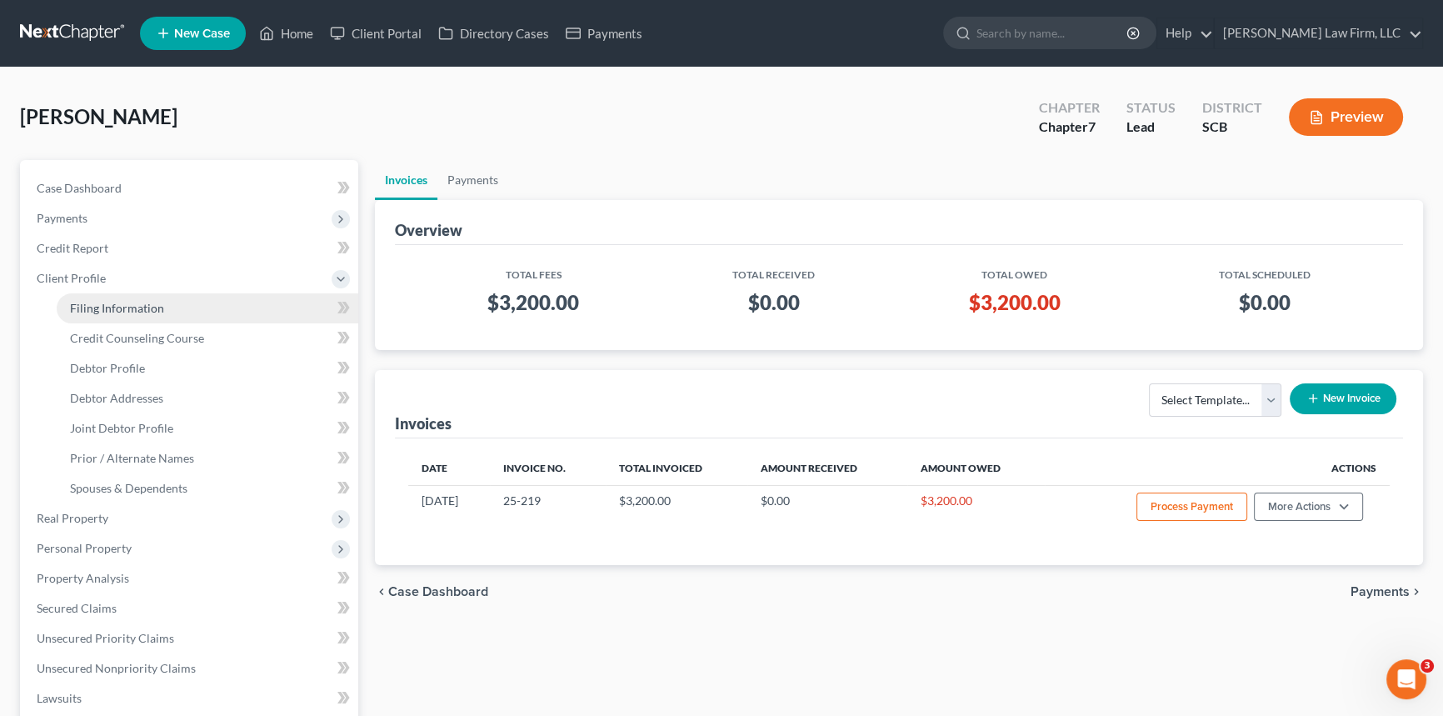
select select "0"
select select "42"
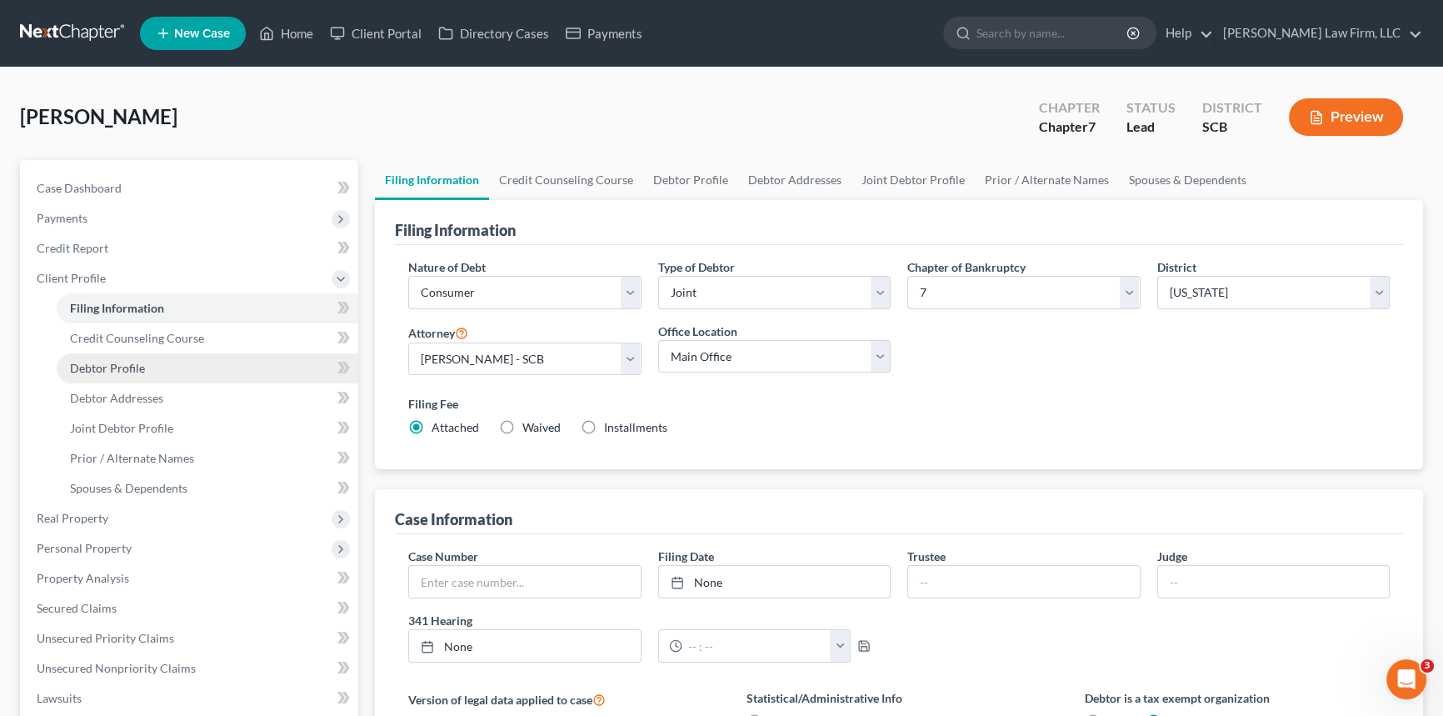
click at [142, 361] on span "Debtor Profile" at bounding box center [107, 368] width 75 height 14
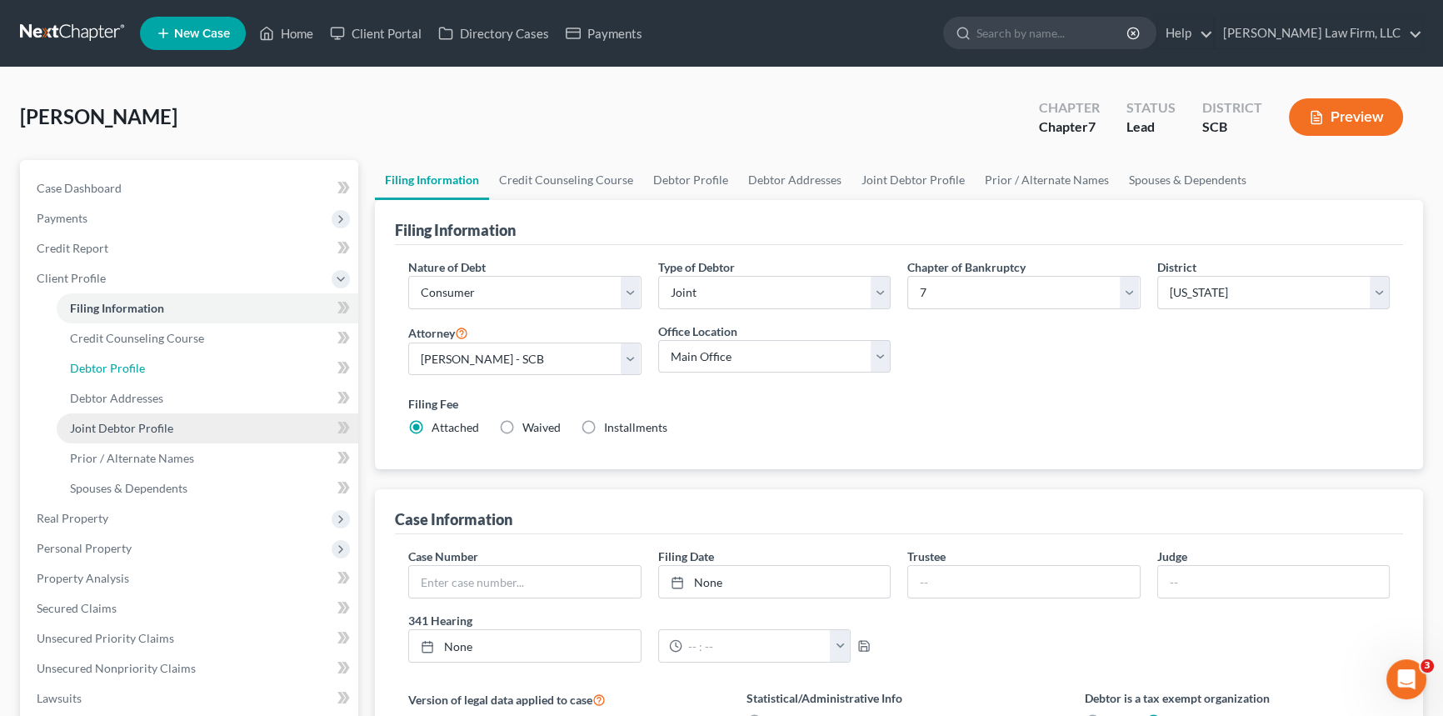
select select "1"
select select "0"
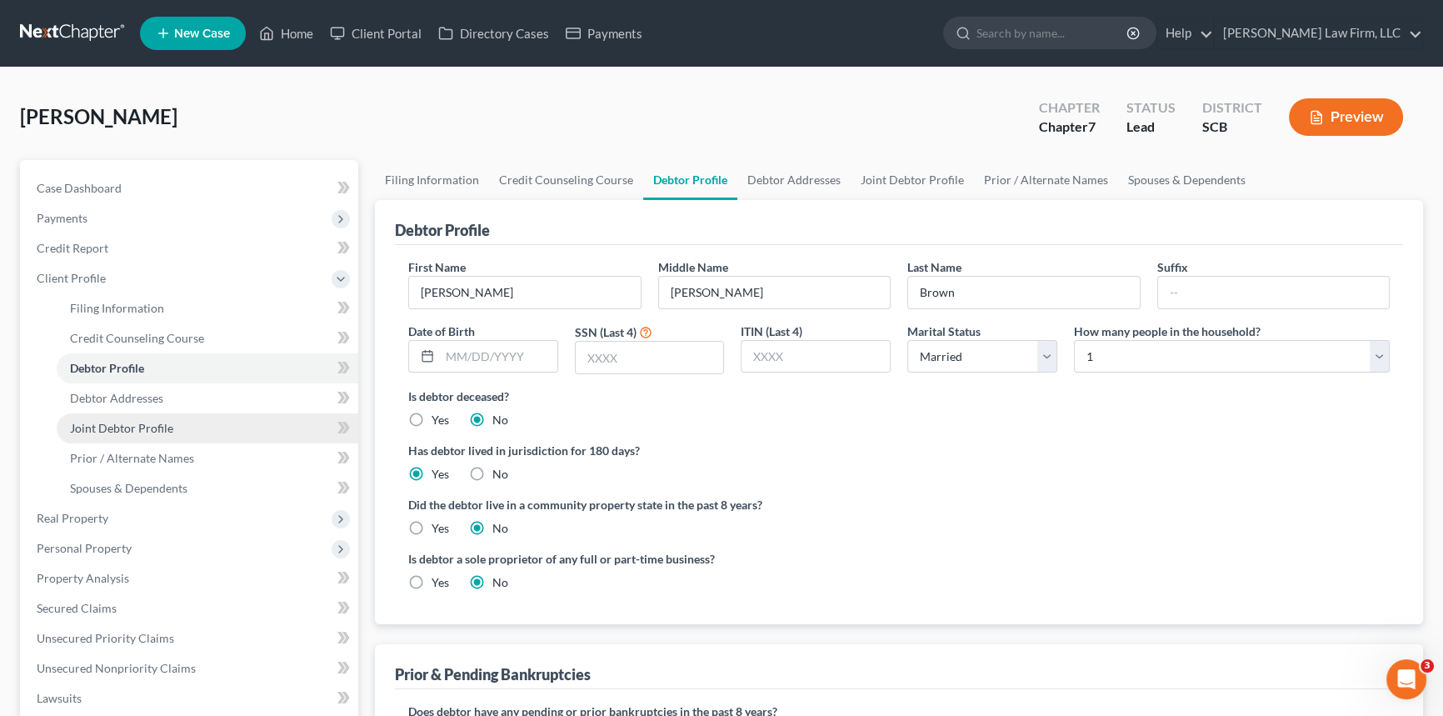
click at [137, 418] on link "Joint Debtor Profile" at bounding box center [208, 428] width 302 height 30
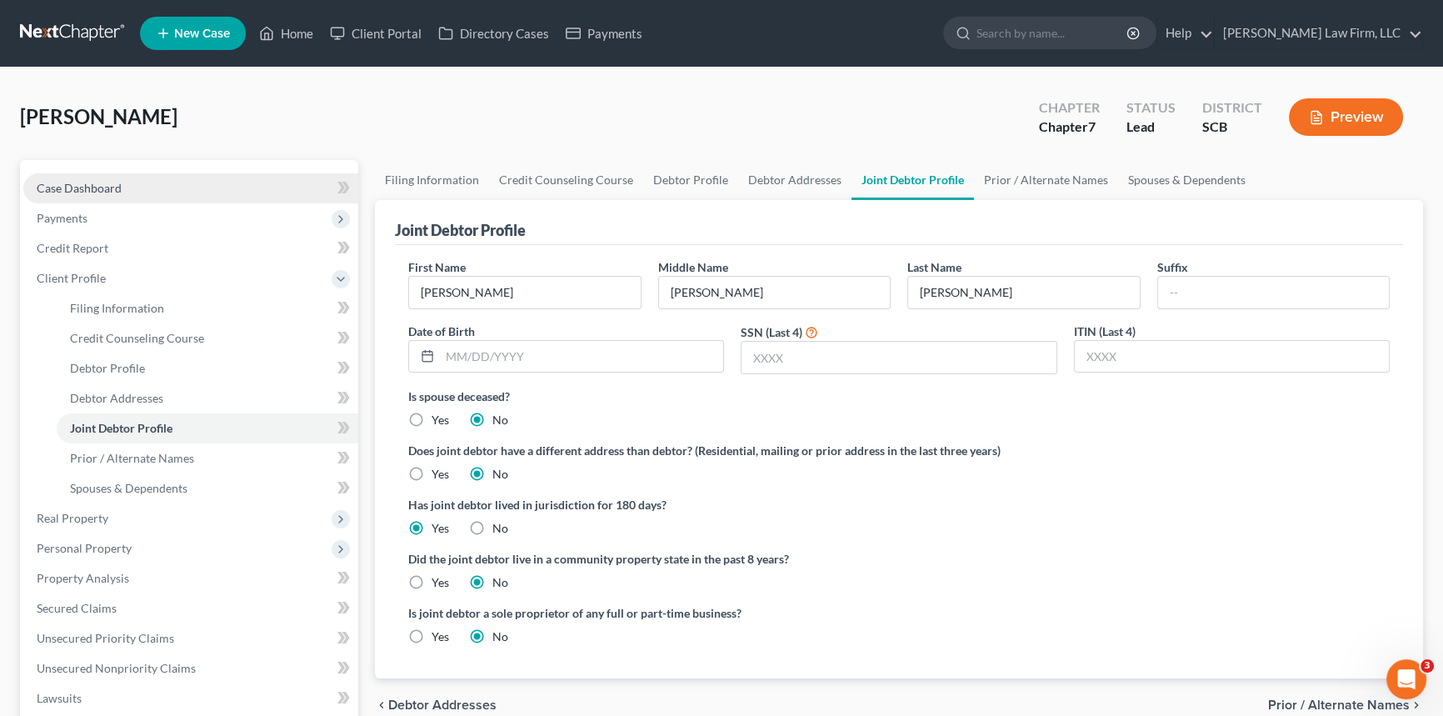
click at [91, 184] on span "Case Dashboard" at bounding box center [79, 188] width 85 height 14
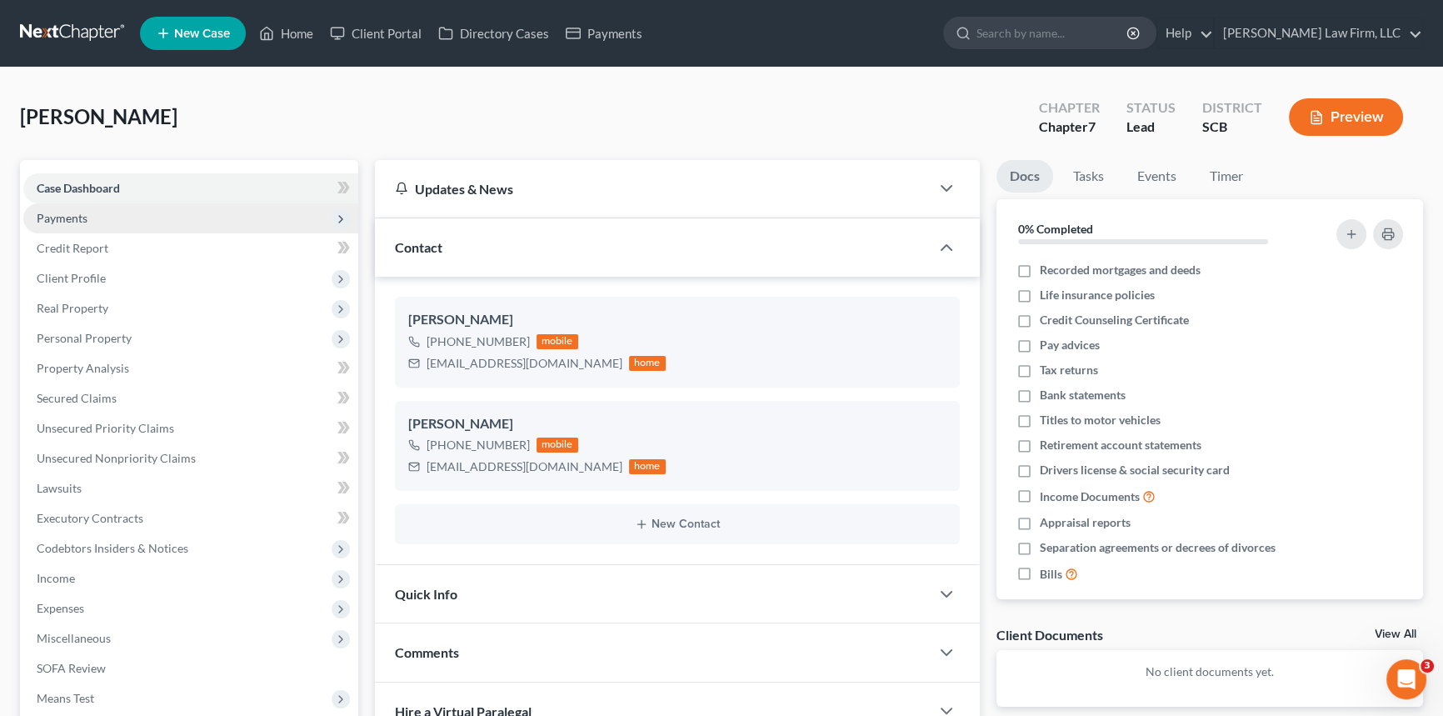
click at [64, 218] on span "Payments" at bounding box center [62, 218] width 51 height 14
